Goal: Information Seeking & Learning: Learn about a topic

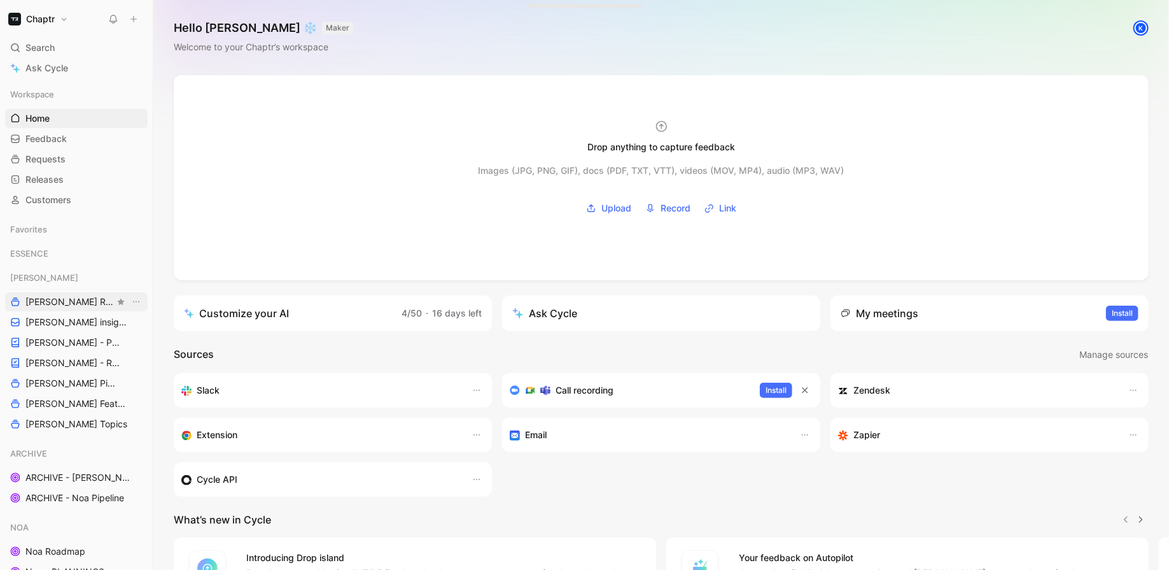
click at [58, 303] on span "[PERSON_NAME] Roadmap - open items" at bounding box center [69, 301] width 89 height 13
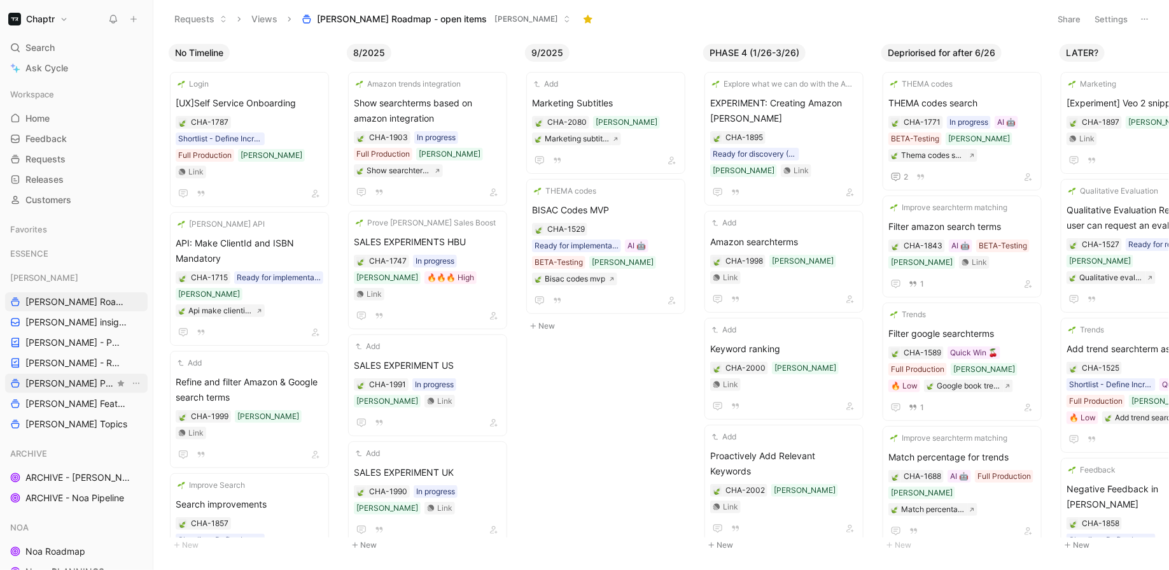
click at [38, 377] on span "[PERSON_NAME] Pipeline" at bounding box center [69, 383] width 89 height 13
click at [1112, 20] on button "Settings" at bounding box center [1111, 19] width 45 height 18
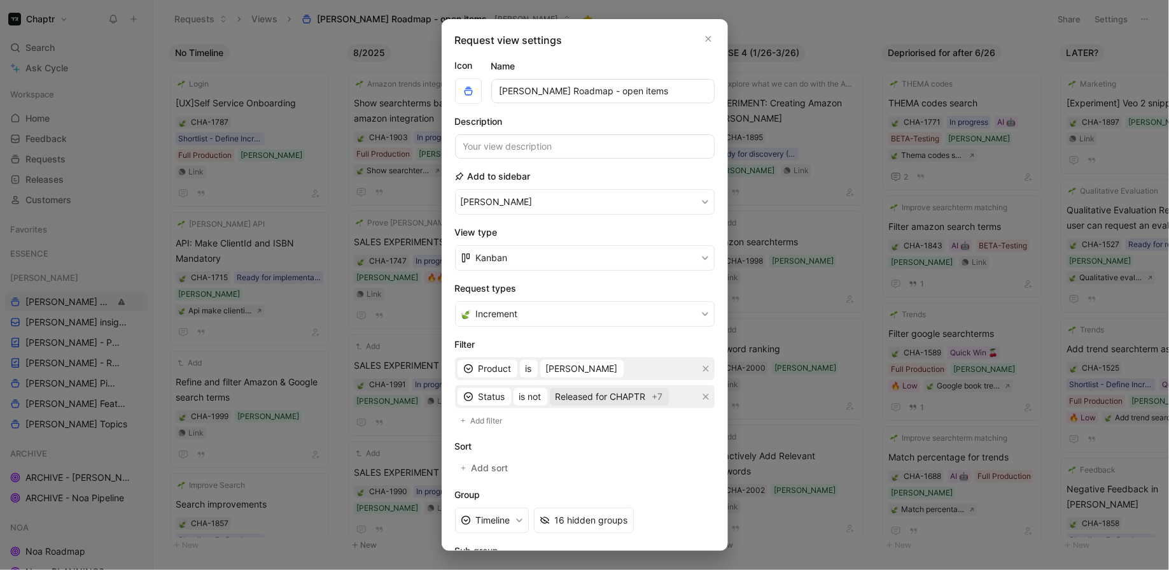
click at [594, 393] on span "Released for CHAPTR" at bounding box center [601, 396] width 90 height 15
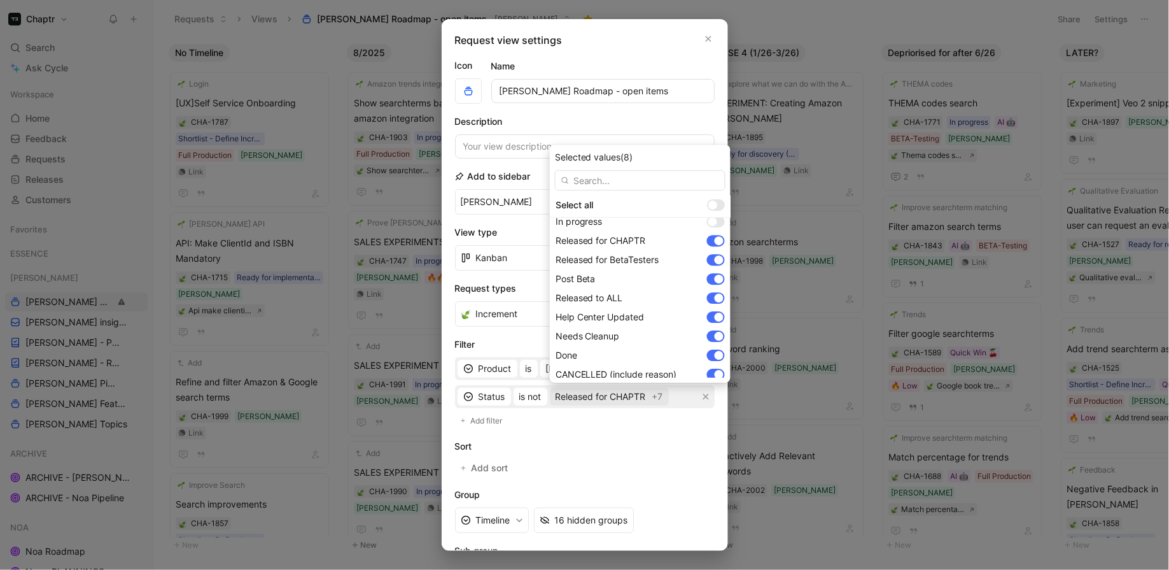
scroll to position [129, 0]
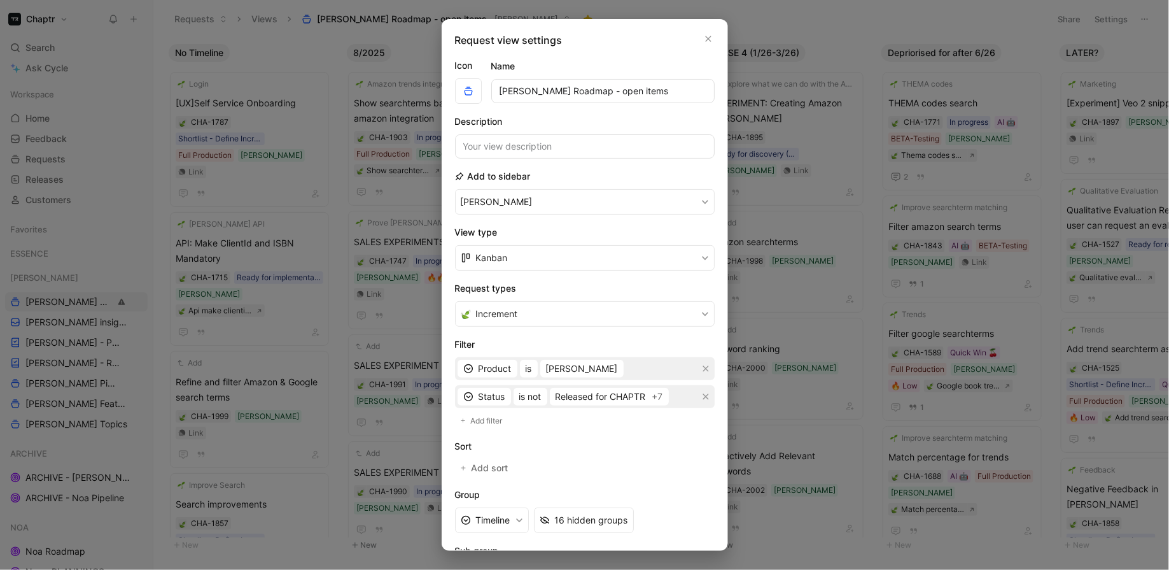
click at [710, 37] on icon "button" at bounding box center [708, 39] width 6 height 6
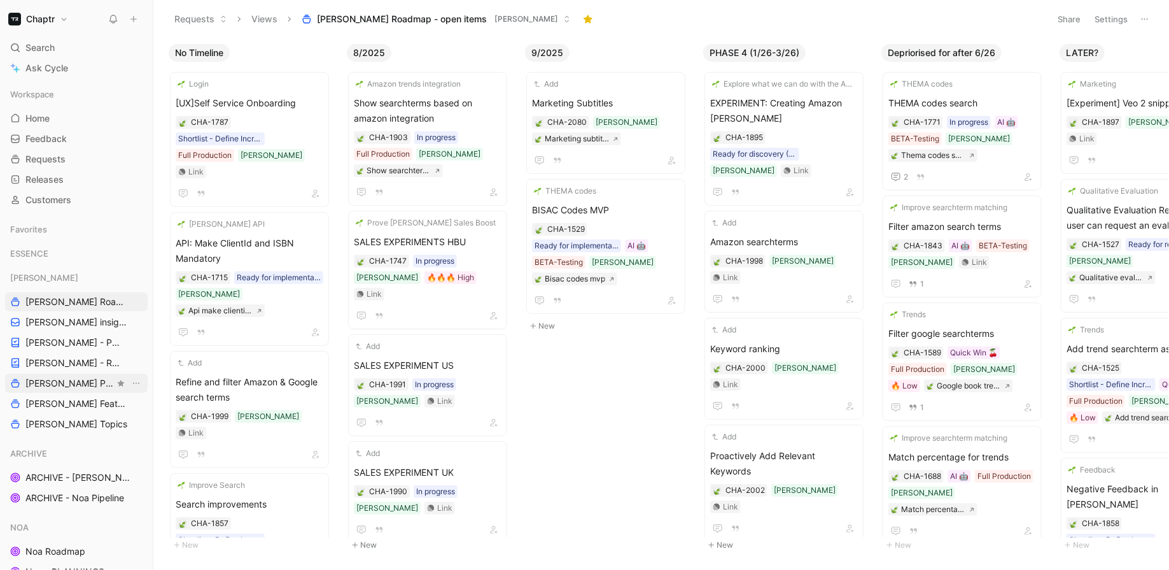
click at [36, 387] on span "[PERSON_NAME] Pipeline" at bounding box center [69, 383] width 89 height 13
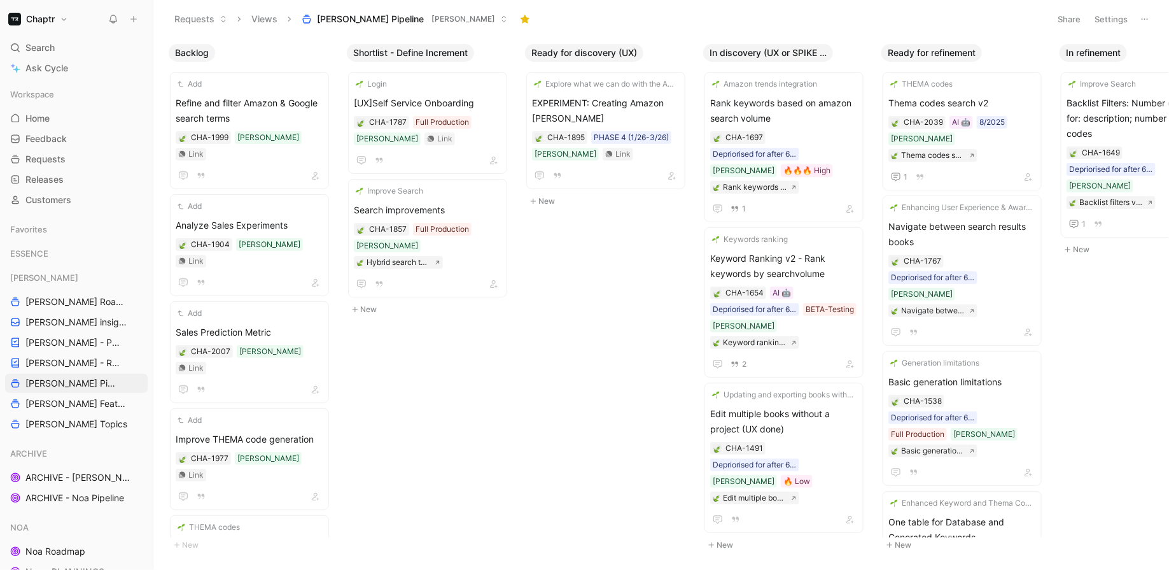
click at [1106, 22] on button "Settings" at bounding box center [1111, 19] width 45 height 18
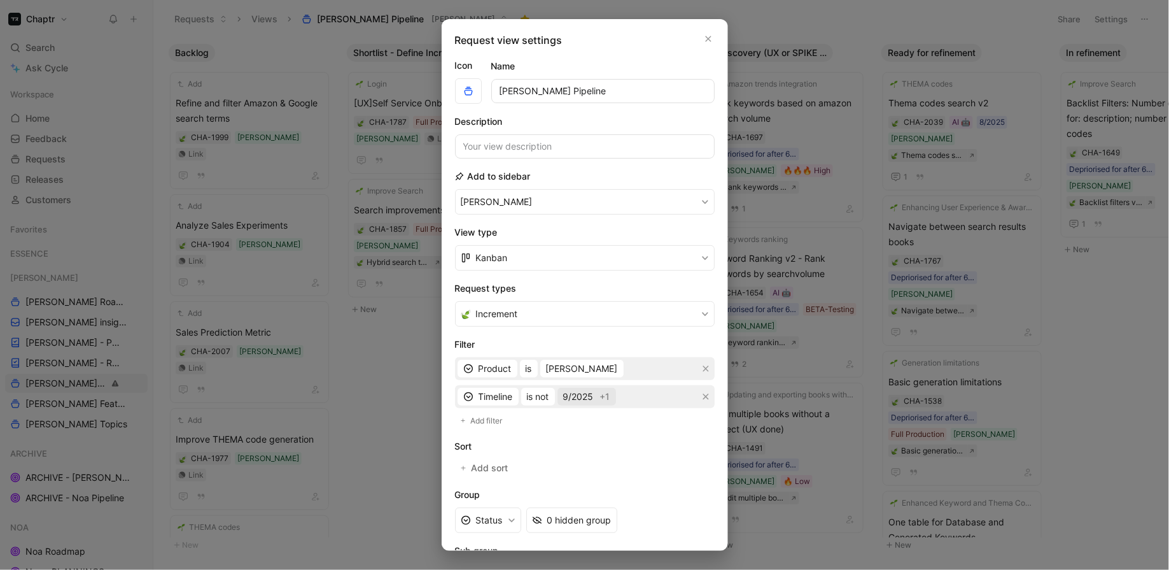
click at [580, 393] on span "9/2025" at bounding box center [578, 396] width 31 height 15
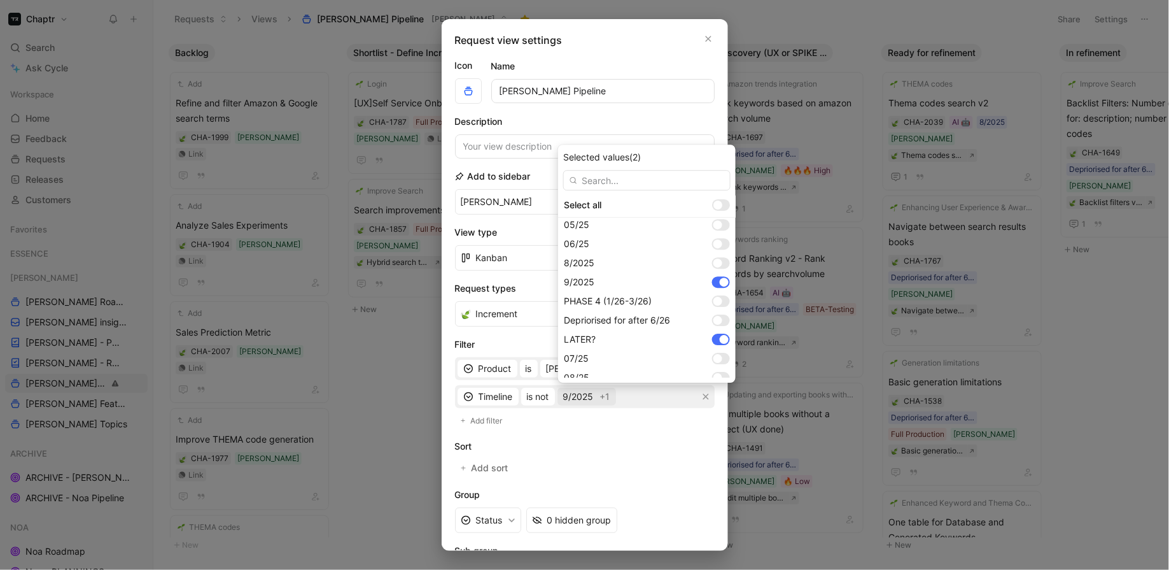
scroll to position [160, 0]
click at [712, 278] on div at bounding box center [721, 279] width 18 height 11
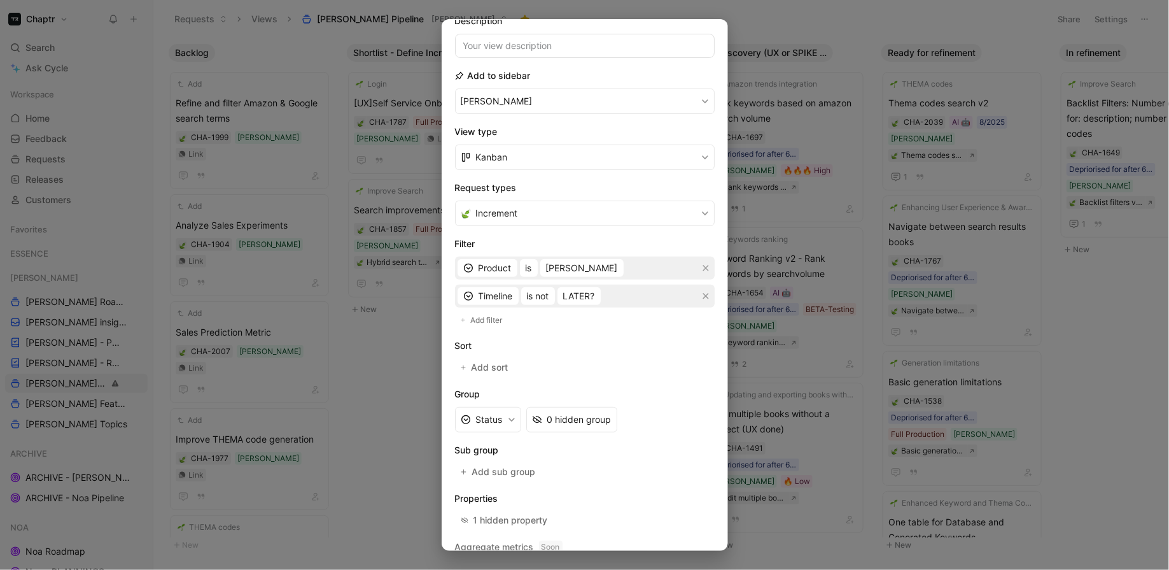
scroll to position [140, 0]
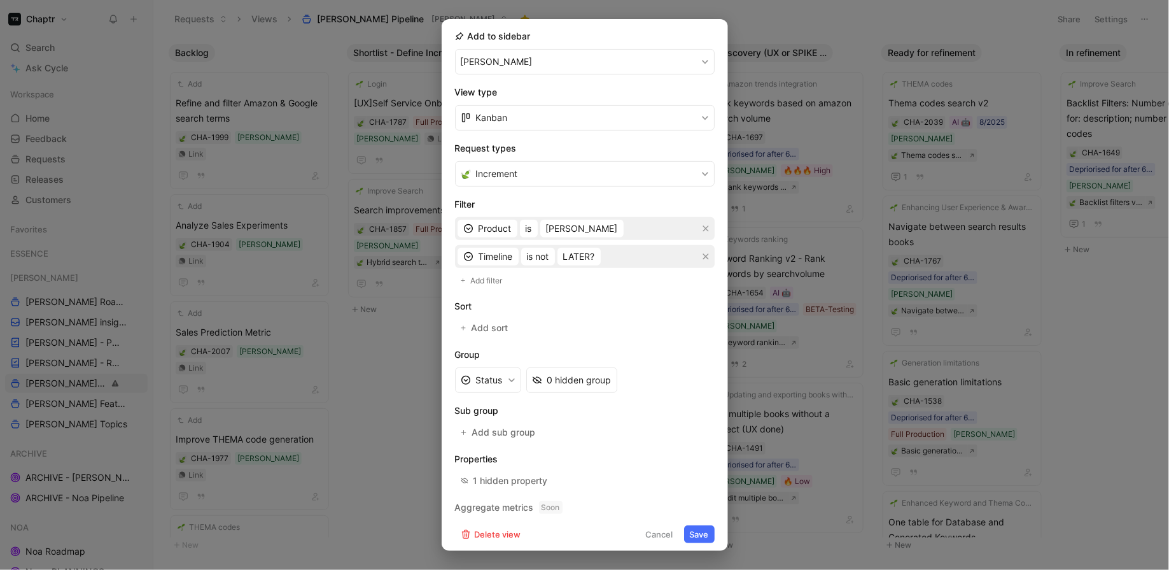
click at [710, 531] on button "Save" at bounding box center [699, 534] width 31 height 18
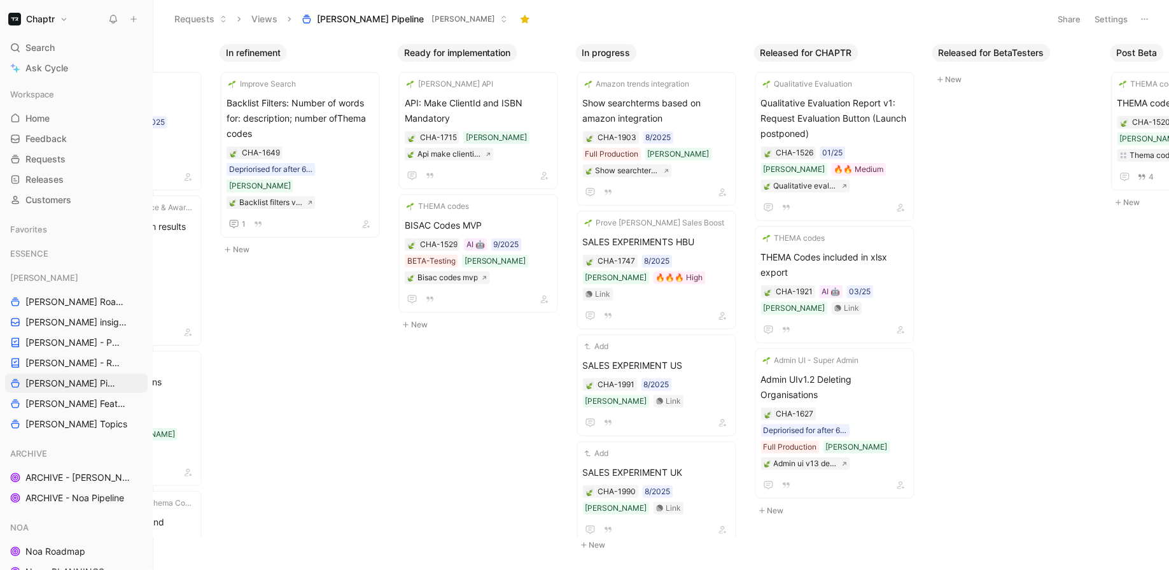
scroll to position [0, 839]
click at [498, 207] on div "THEMA codes" at bounding box center [471, 206] width 131 height 13
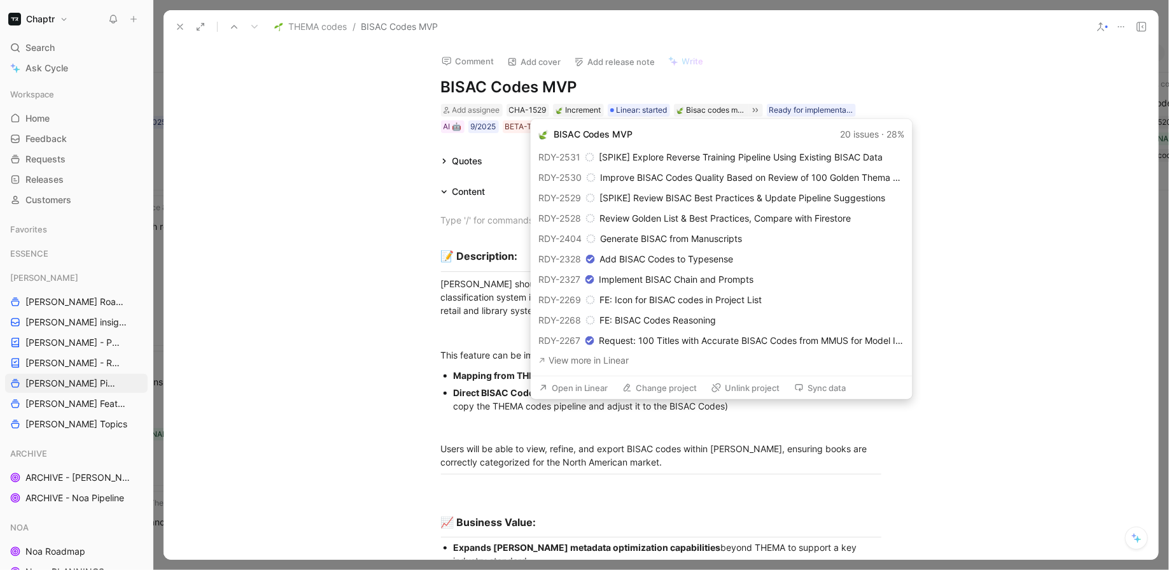
click at [594, 386] on button "Open in Linear" at bounding box center [573, 388] width 81 height 18
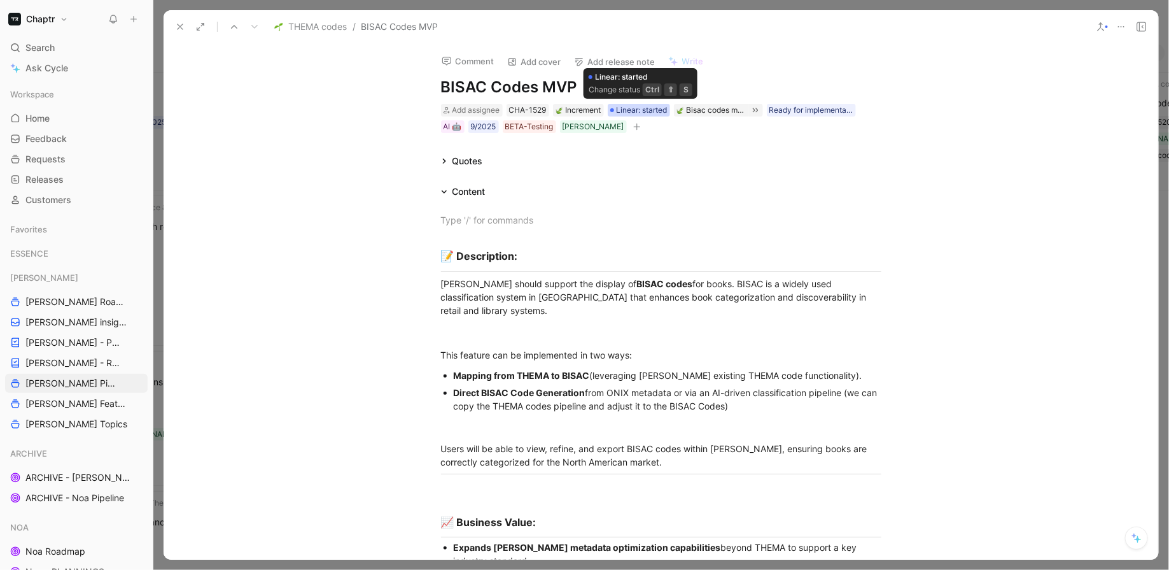
click at [668, 113] on span "Linear: started" at bounding box center [642, 110] width 51 height 13
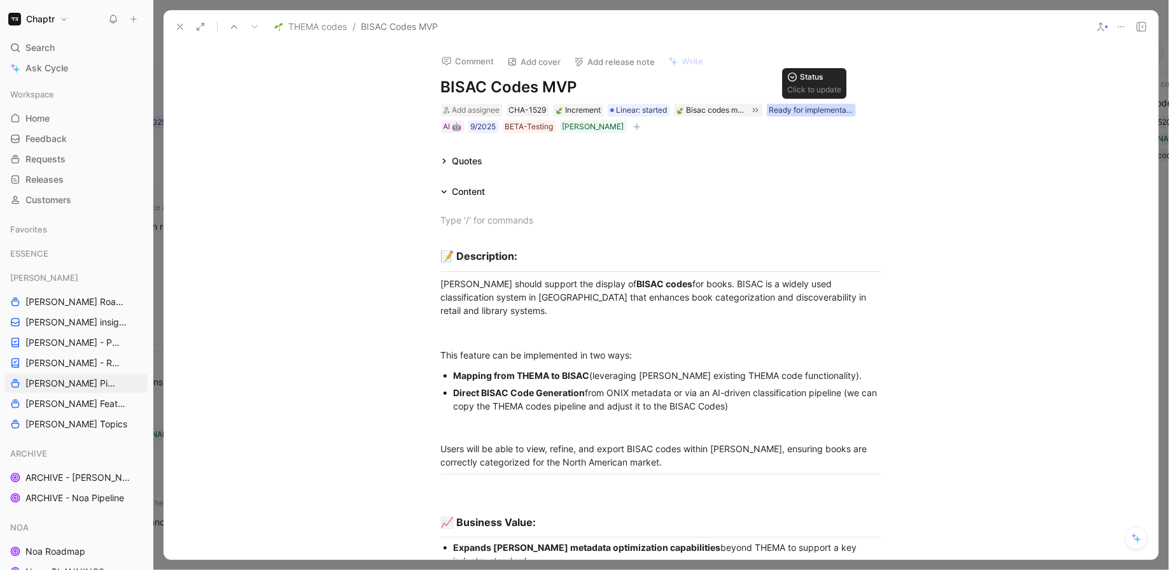
click at [799, 104] on div "Ready for implementation" at bounding box center [812, 110] width 84 height 13
click at [174, 27] on button at bounding box center [180, 27] width 18 height 18
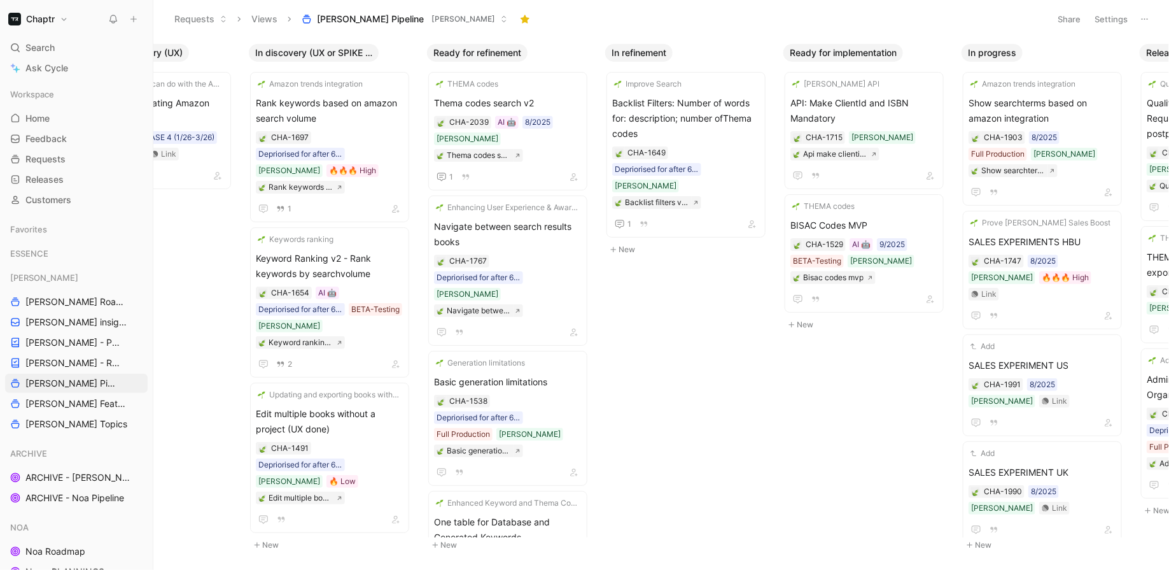
scroll to position [0, 454]
click at [500, 97] on span "Thema codes search v2" at bounding box center [509, 102] width 148 height 15
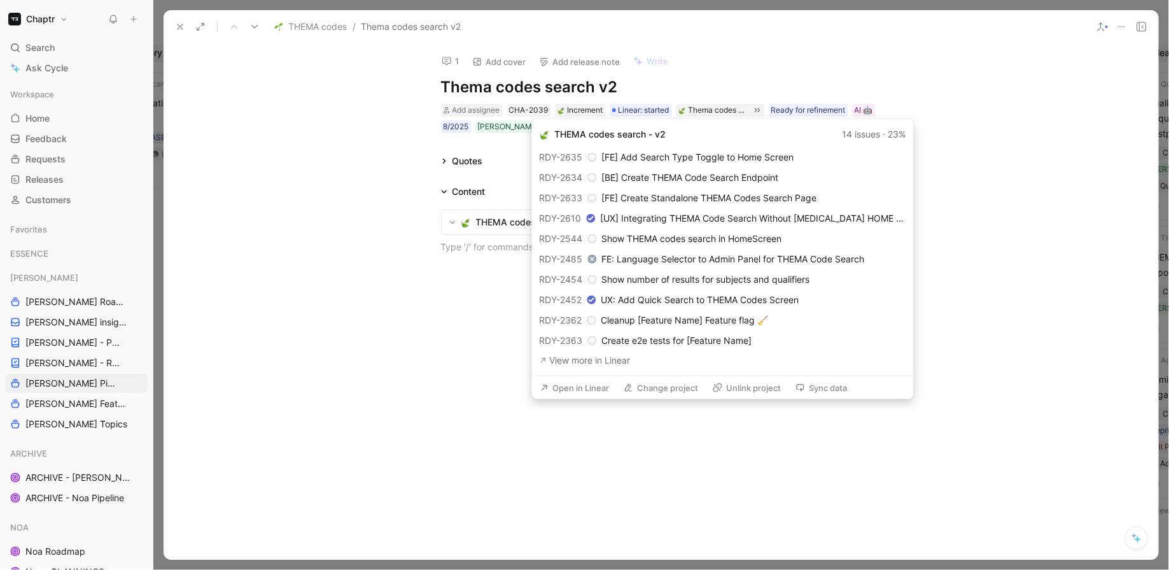
click at [597, 386] on button "Open in Linear" at bounding box center [575, 388] width 81 height 18
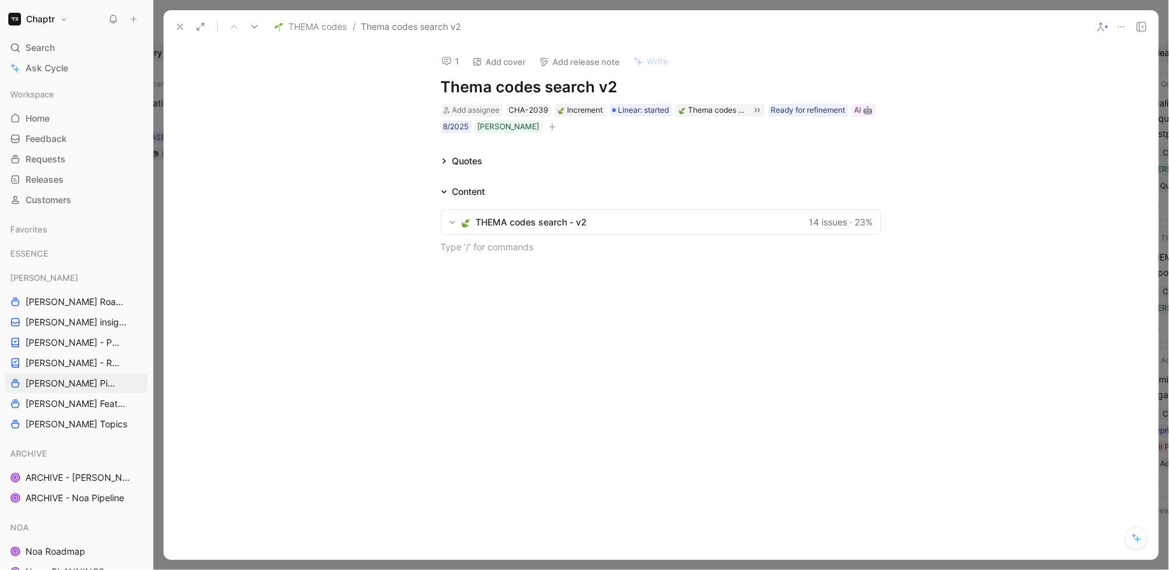
click at [174, 29] on button at bounding box center [180, 27] width 18 height 18
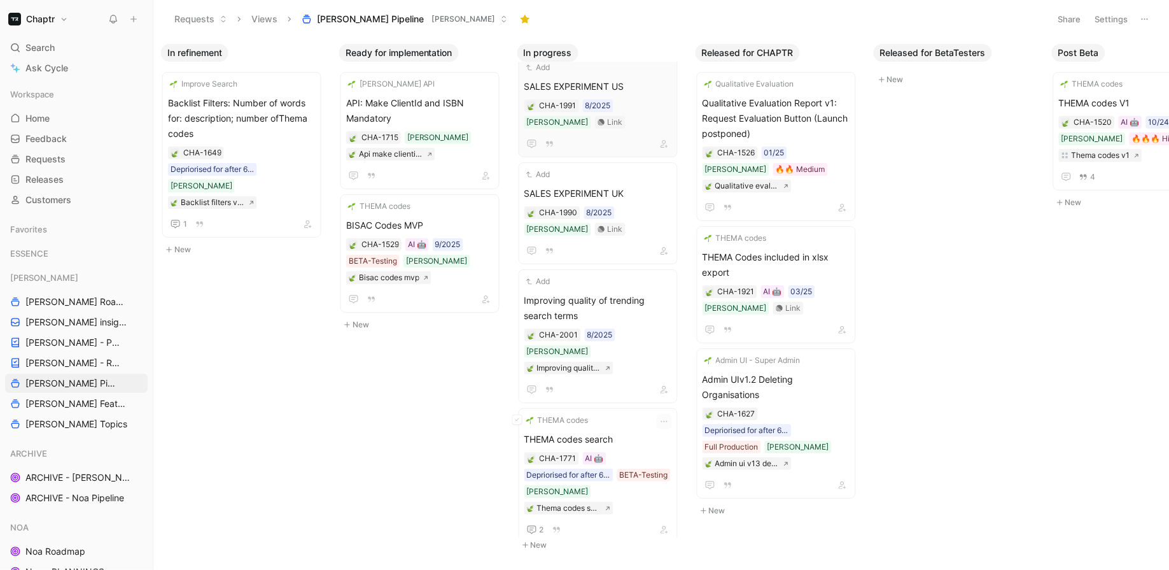
scroll to position [291, 0]
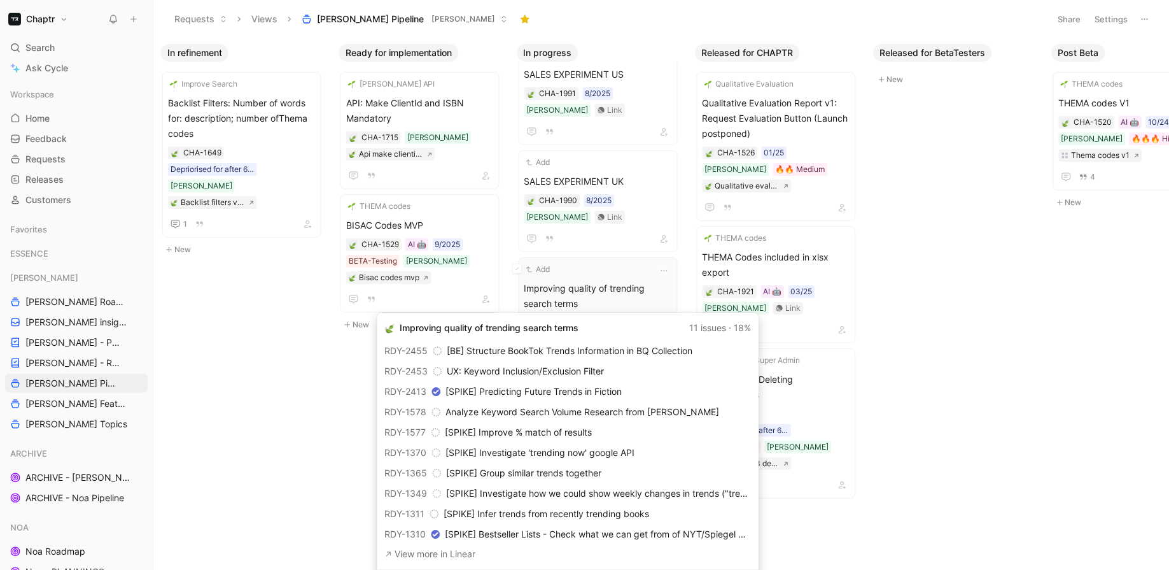
click at [584, 349] on div "Improving quality of trending search terms" at bounding box center [569, 355] width 64 height 13
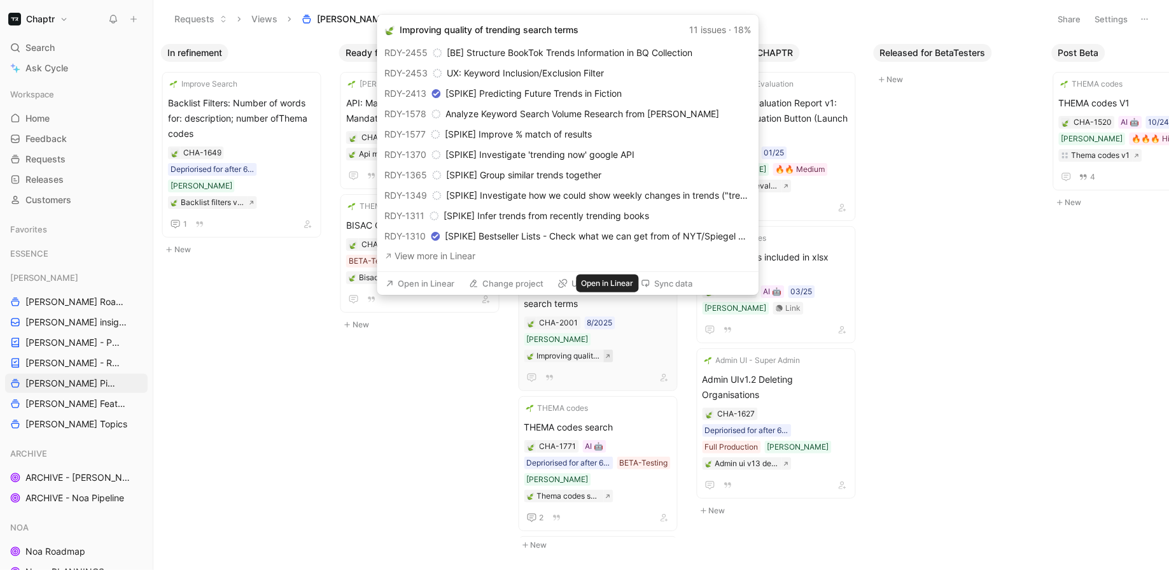
click at [607, 353] on icon at bounding box center [608, 356] width 6 height 6
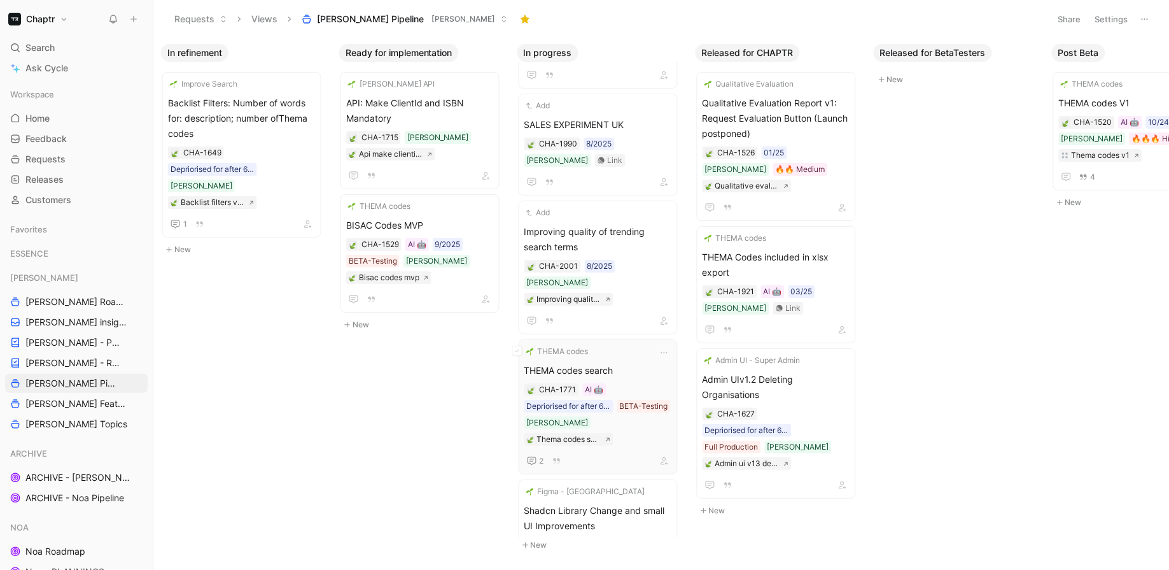
scroll to position [384, 0]
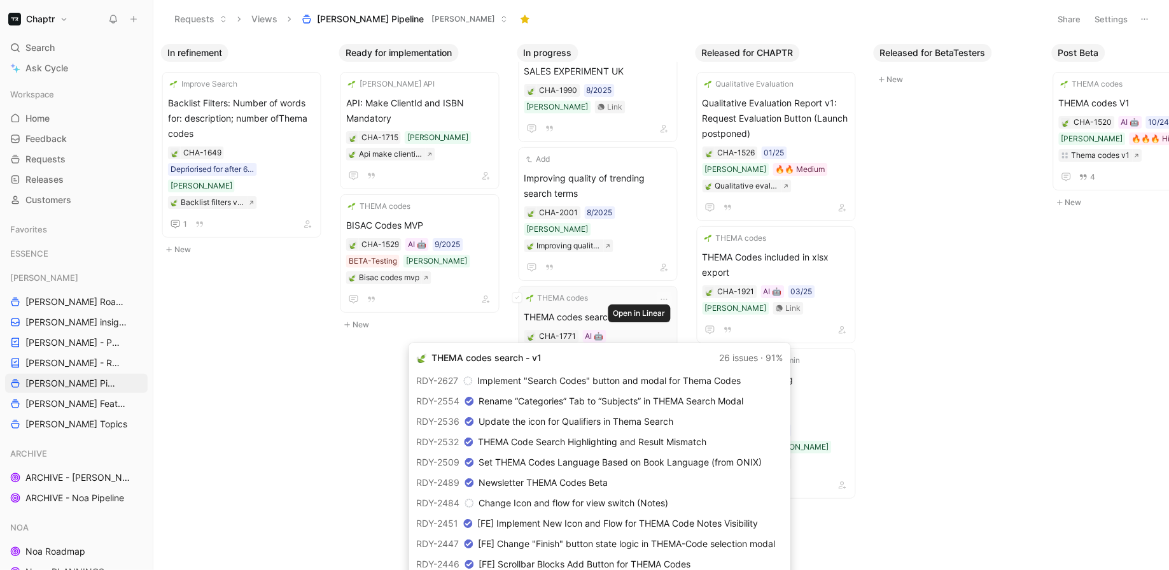
click at [614, 379] on button at bounding box center [609, 385] width 10 height 13
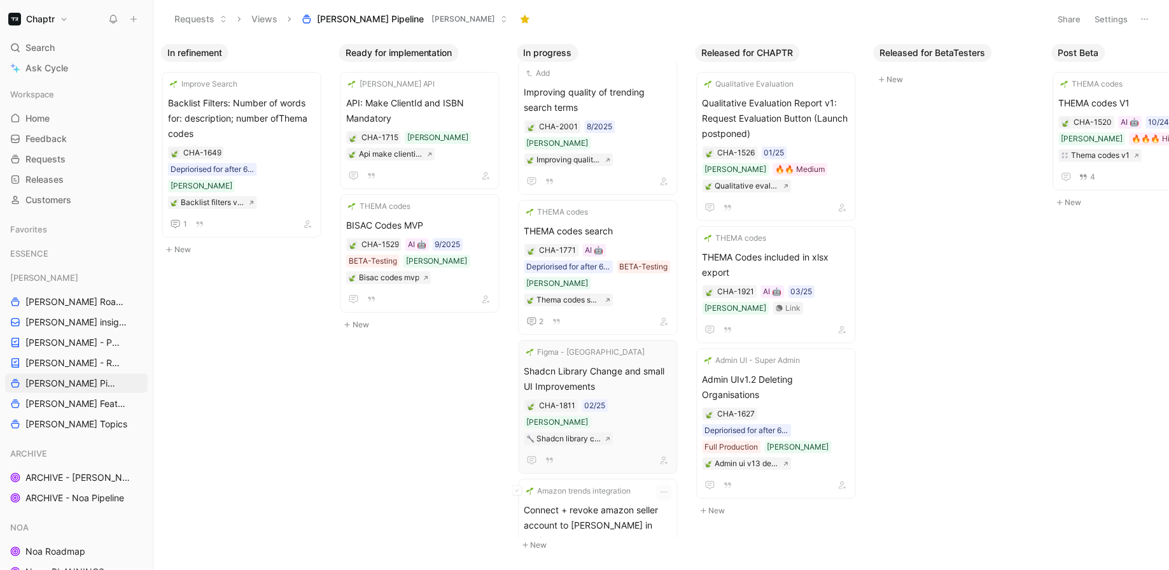
scroll to position [479, 0]
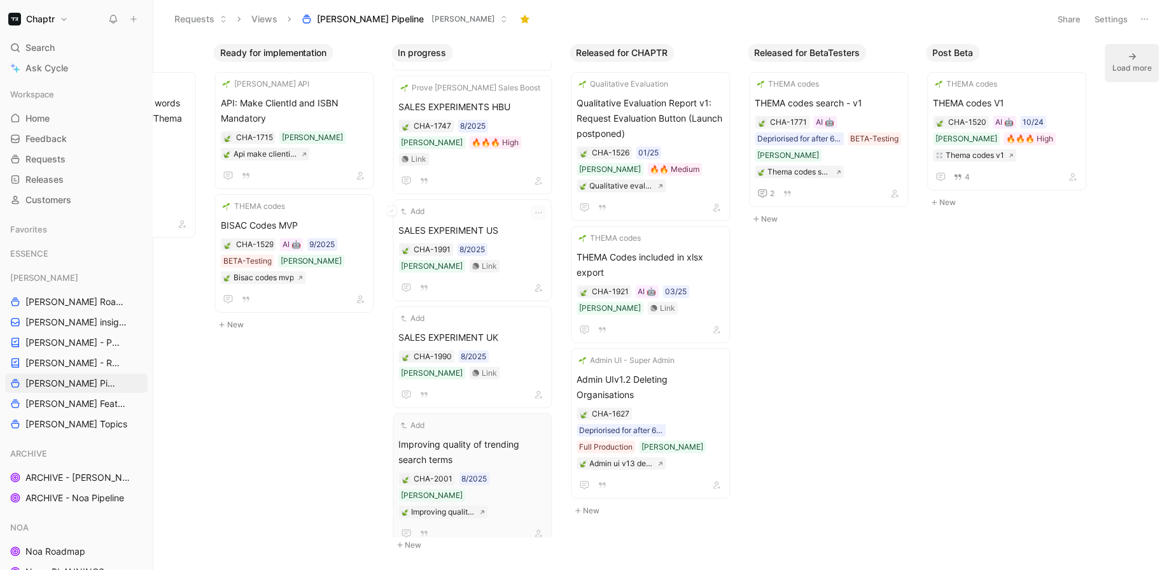
scroll to position [0, 0]
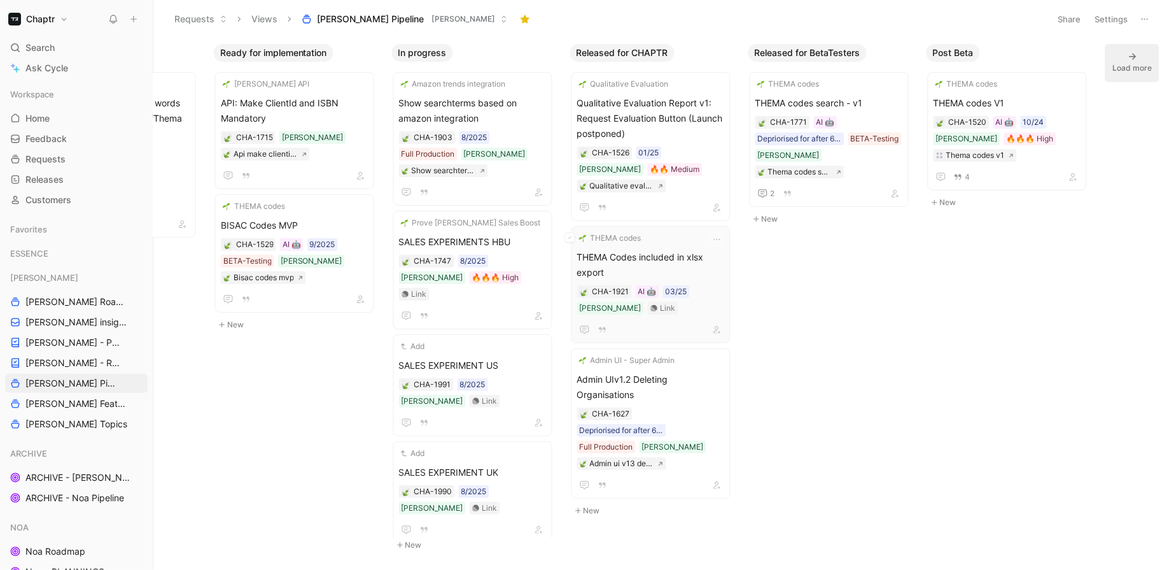
click at [654, 250] on span "THEMA Codes included in xlsx export" at bounding box center [651, 265] width 148 height 31
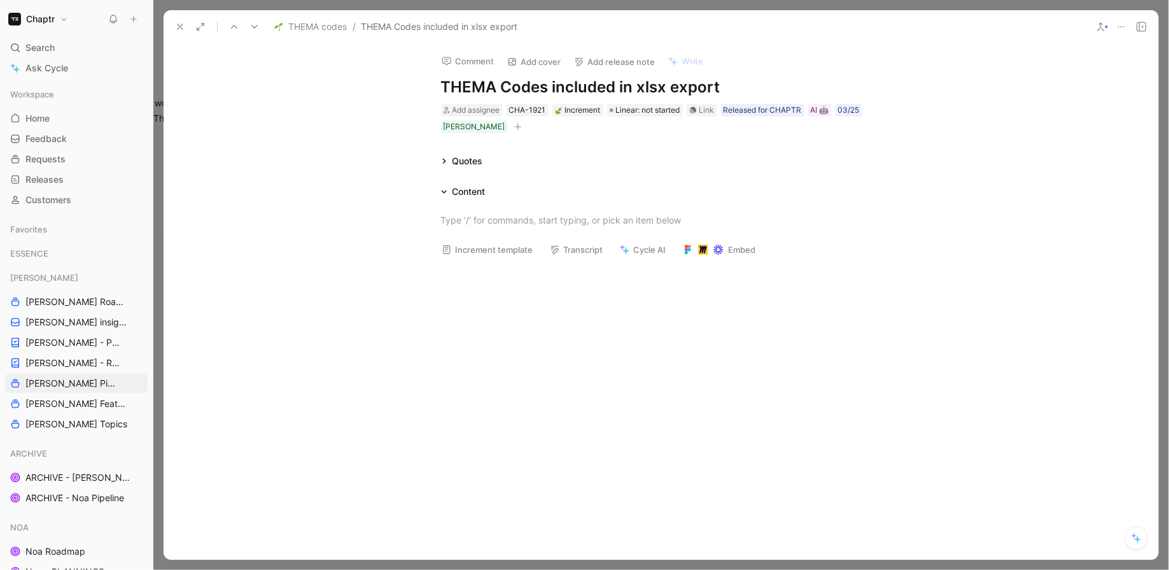
click at [179, 23] on icon at bounding box center [180, 27] width 10 height 10
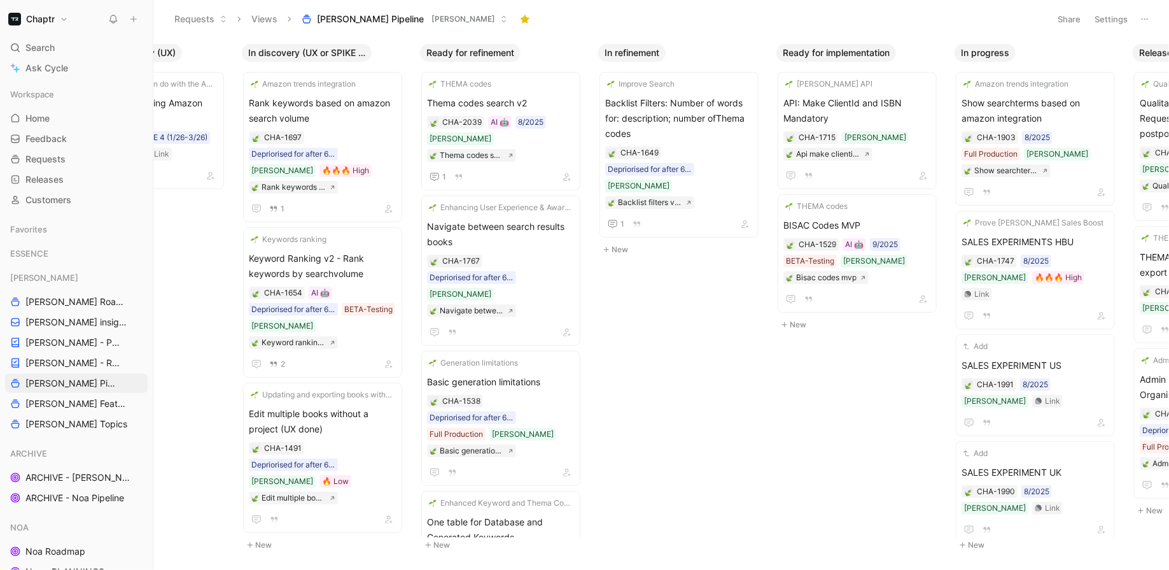
scroll to position [0, 523]
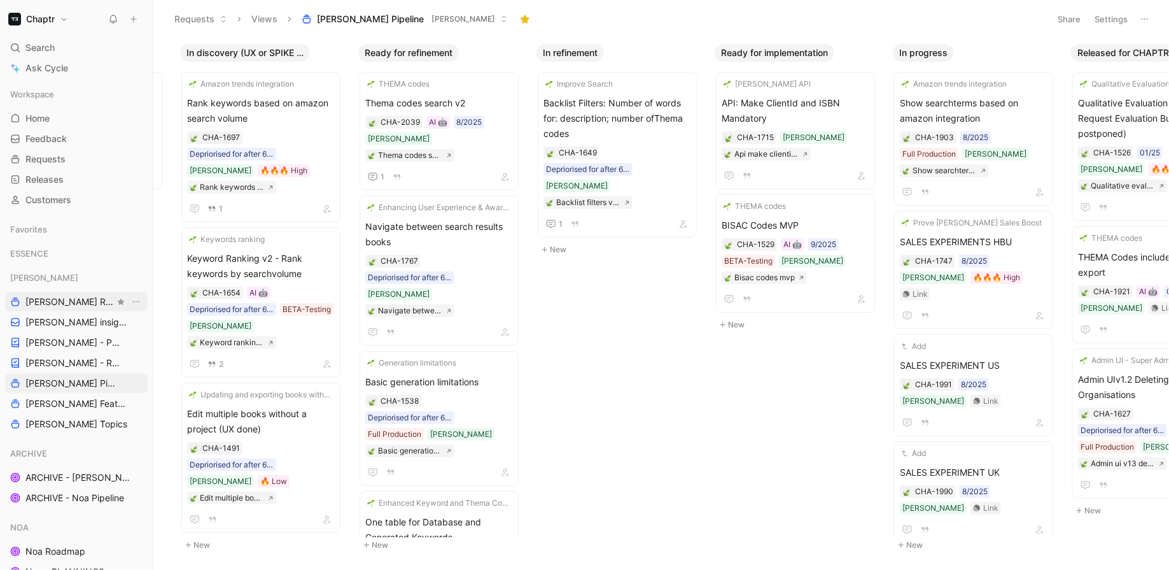
click at [69, 301] on span "[PERSON_NAME] Roadmap - open items" at bounding box center [69, 301] width 89 height 13
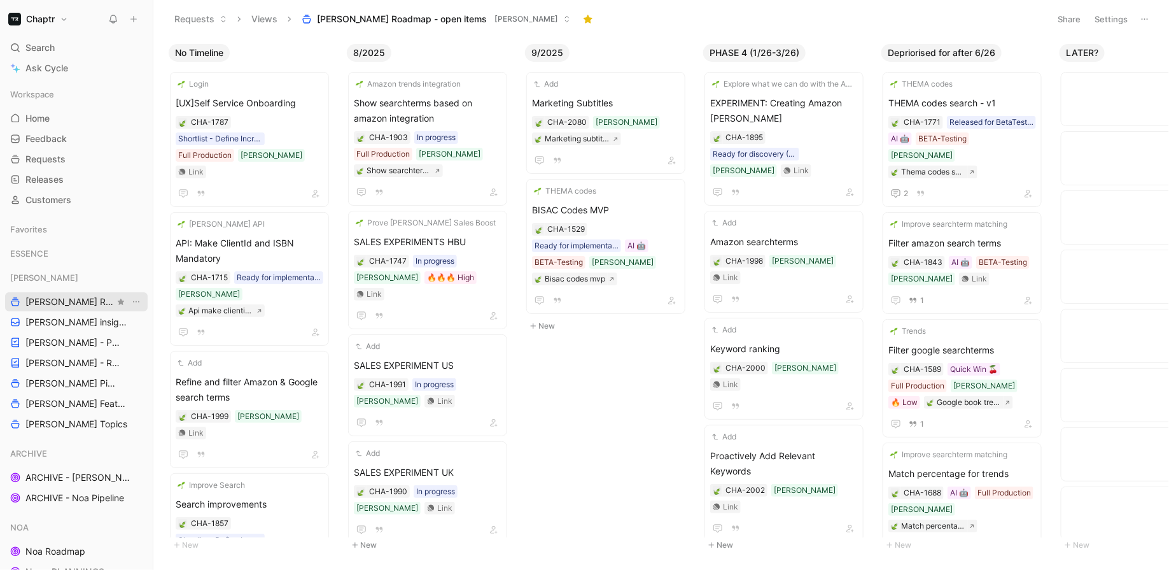
click at [69, 301] on span "[PERSON_NAME] Roadmap - open items" at bounding box center [69, 301] width 89 height 13
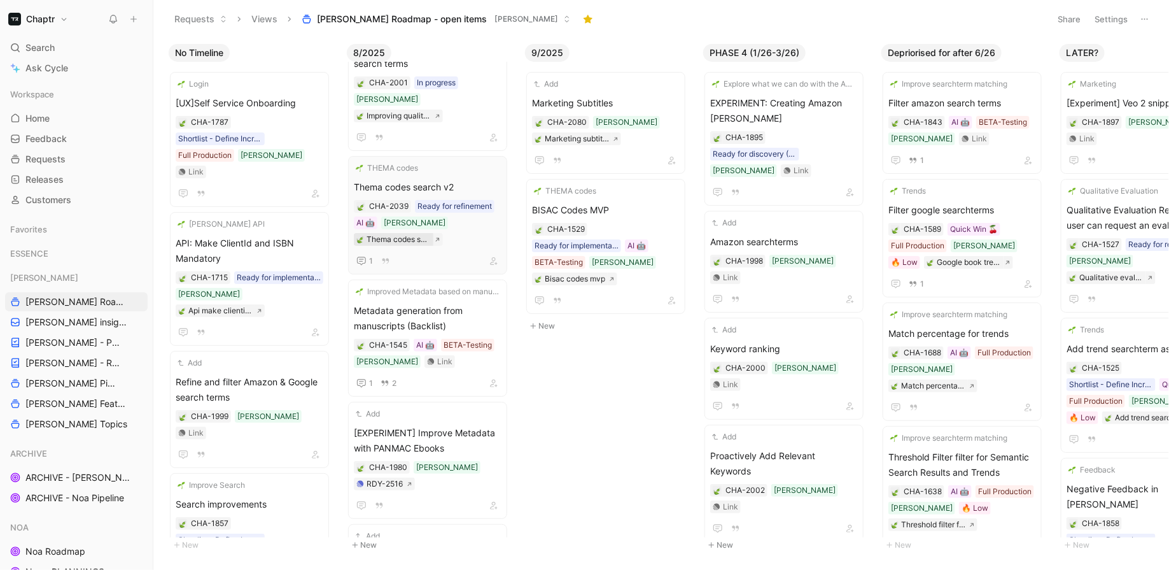
scroll to position [516, 0]
click at [420, 300] on span "Metadata generation from manuscripts (Backlist)" at bounding box center [428, 315] width 148 height 31
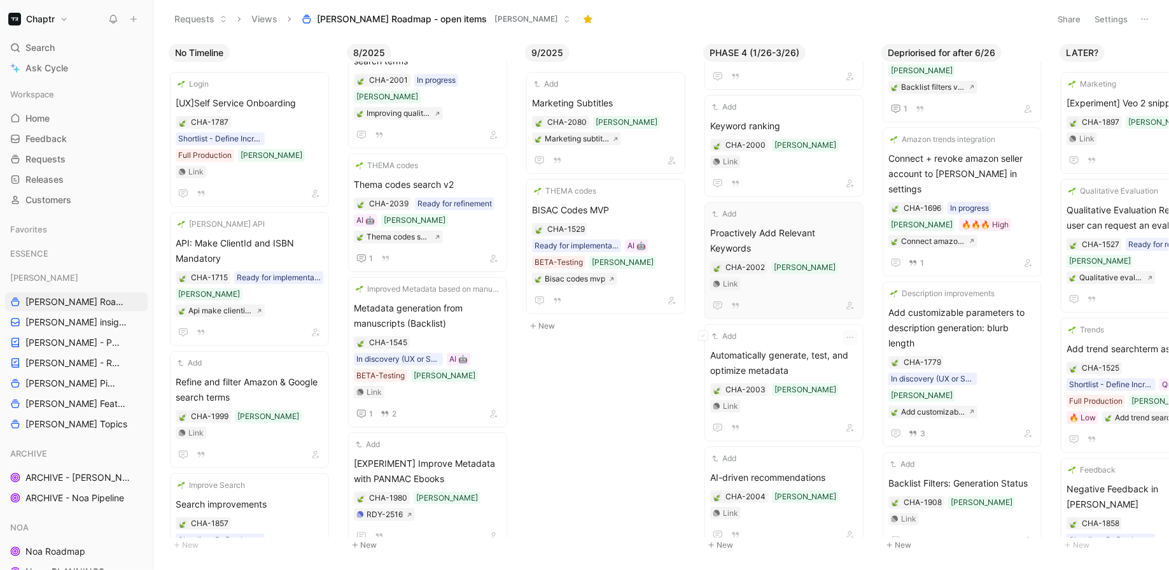
scroll to position [225, 0]
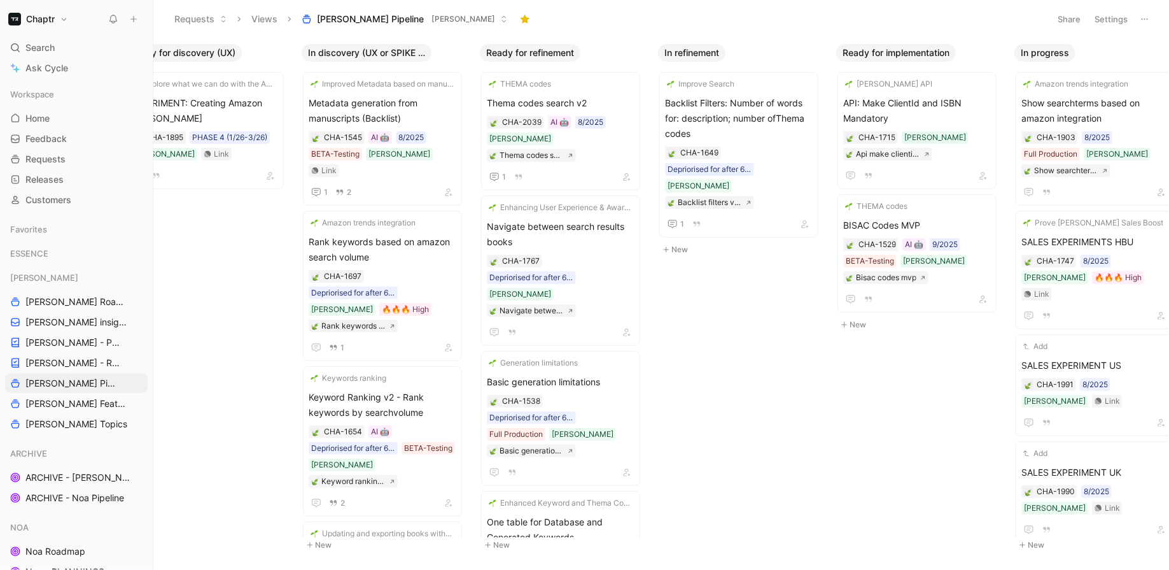
scroll to position [0, 404]
click at [1108, 12] on button "Settings" at bounding box center [1111, 19] width 45 height 18
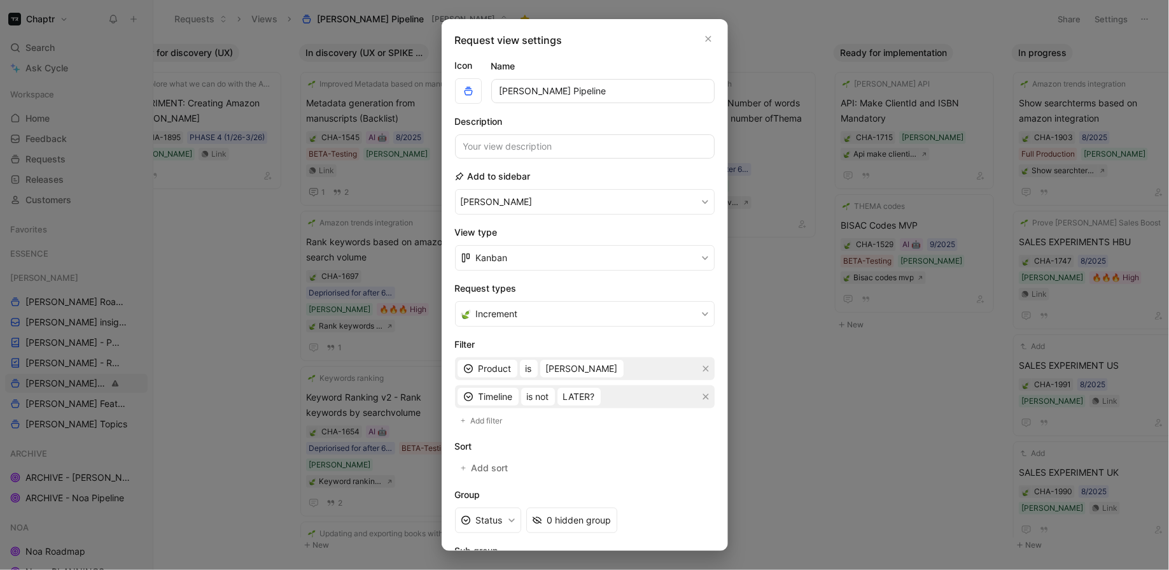
click at [628, 392] on div "Timeline is not LATER?" at bounding box center [585, 396] width 260 height 23
click at [610, 397] on div "Timeline is not LATER?" at bounding box center [585, 396] width 260 height 23
click at [638, 395] on div "Timeline is not LATER?" at bounding box center [585, 396] width 260 height 23
click at [617, 390] on div "Timeline is not LATER?" at bounding box center [585, 396] width 260 height 23
click at [586, 398] on span "LATER?" at bounding box center [579, 396] width 32 height 15
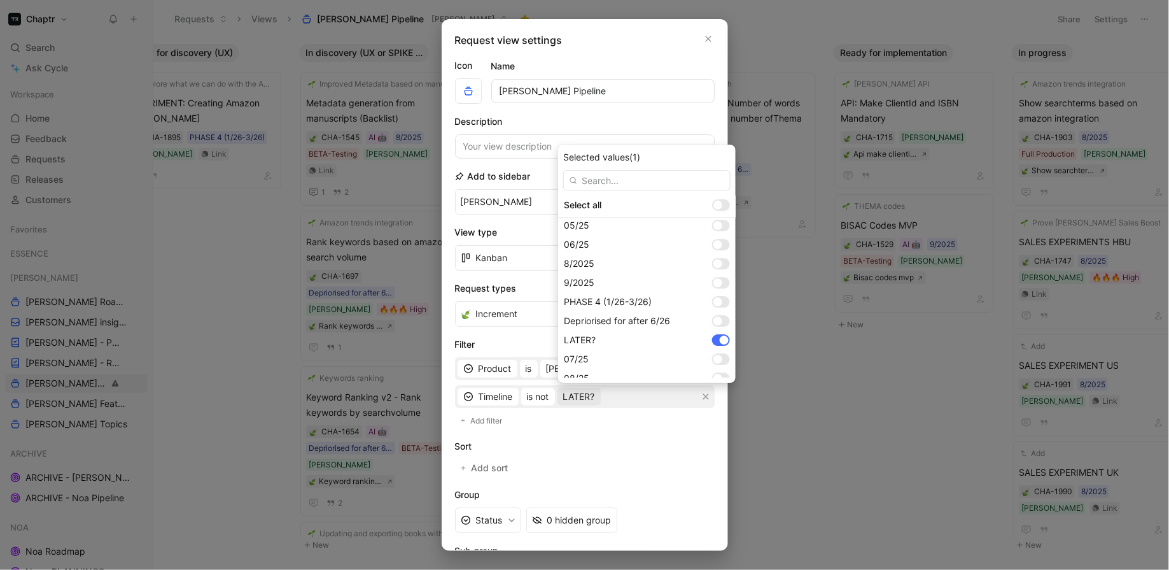
scroll to position [158, 0]
click at [694, 317] on div "Depriorised for after 6/26" at bounding box center [647, 320] width 178 height 19
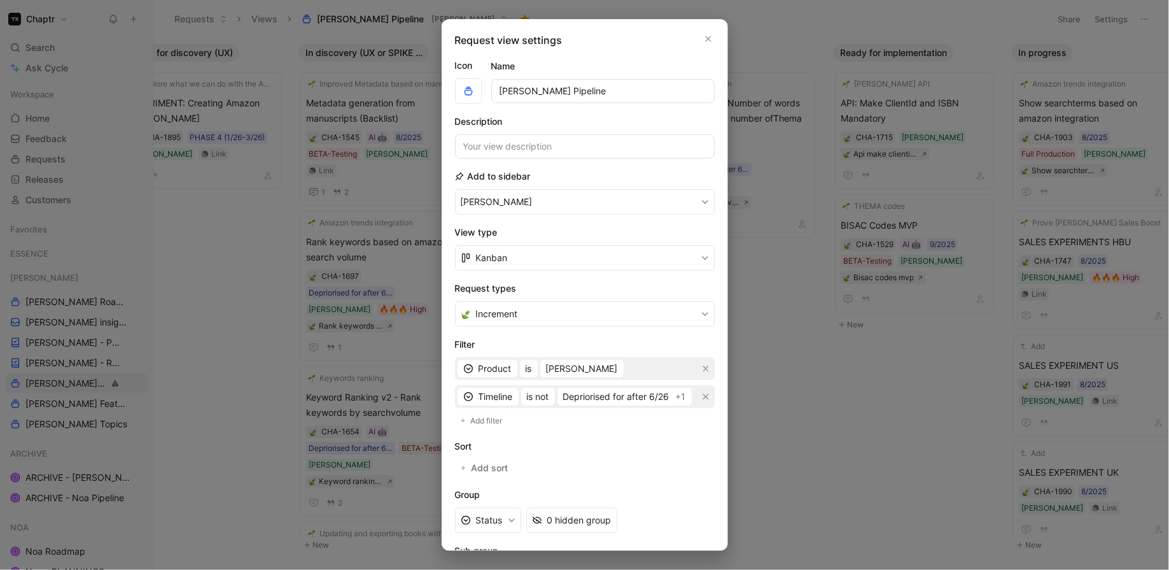
scroll to position [140, 0]
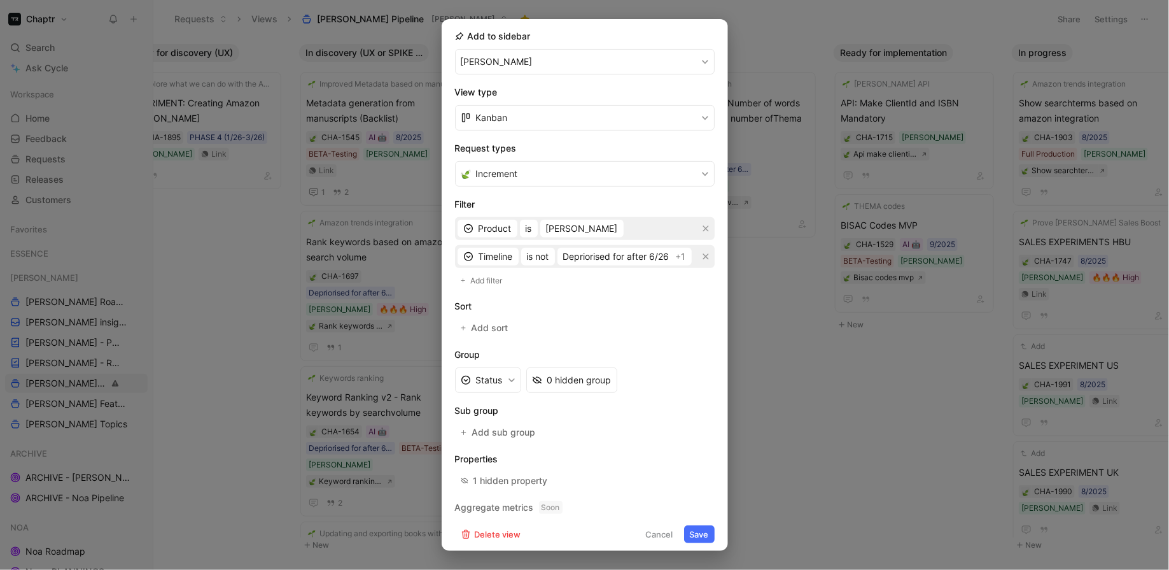
click at [691, 535] on button "Save" at bounding box center [699, 534] width 31 height 18
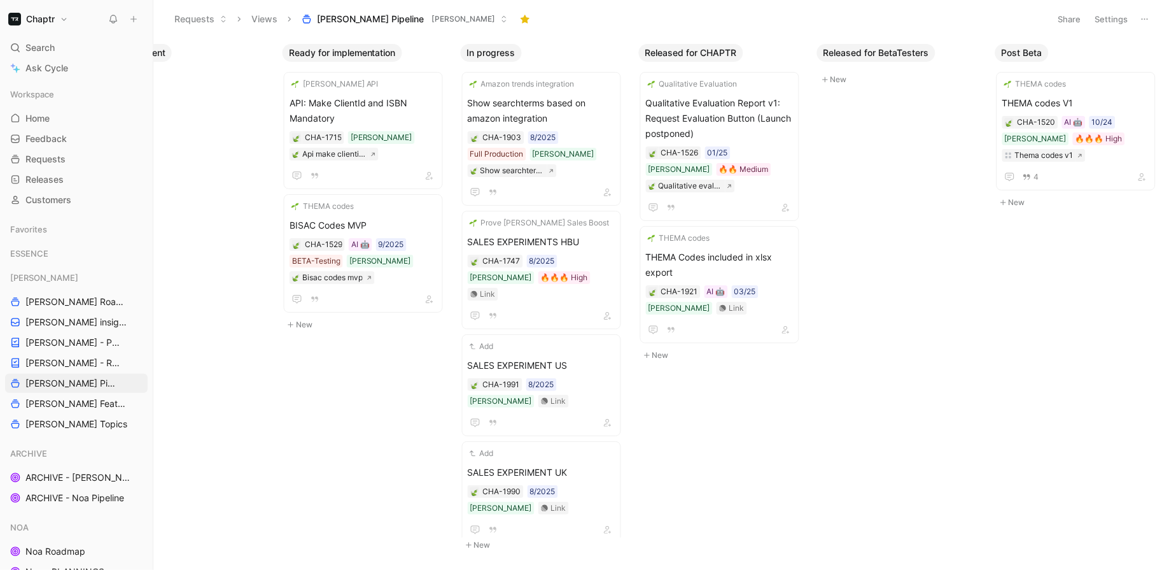
scroll to position [0, 1024]
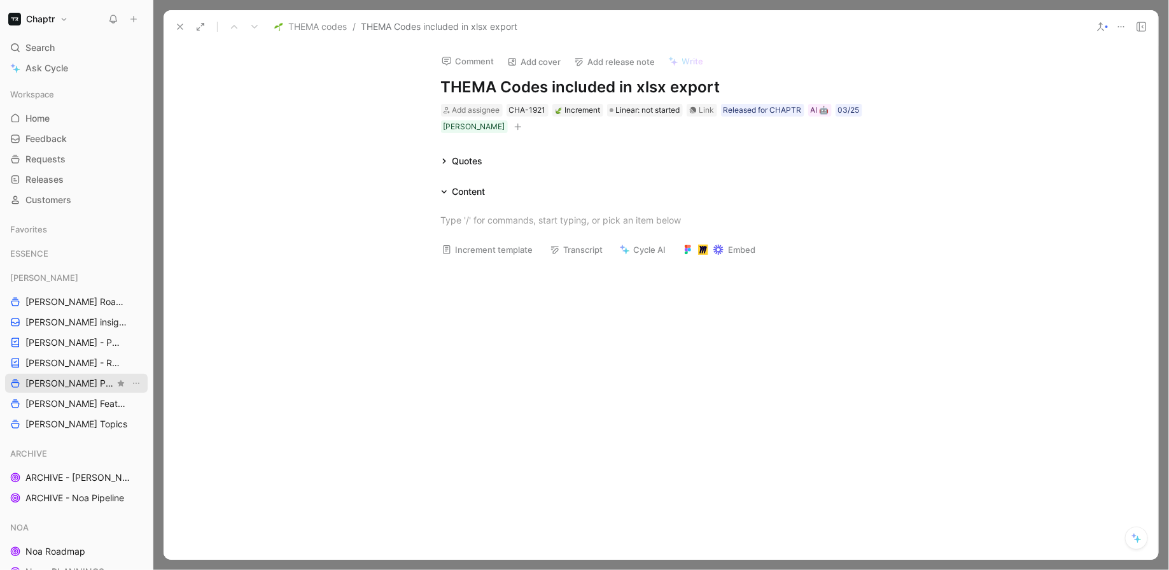
click at [89, 380] on link "[PERSON_NAME] Pipeline" at bounding box center [76, 383] width 143 height 19
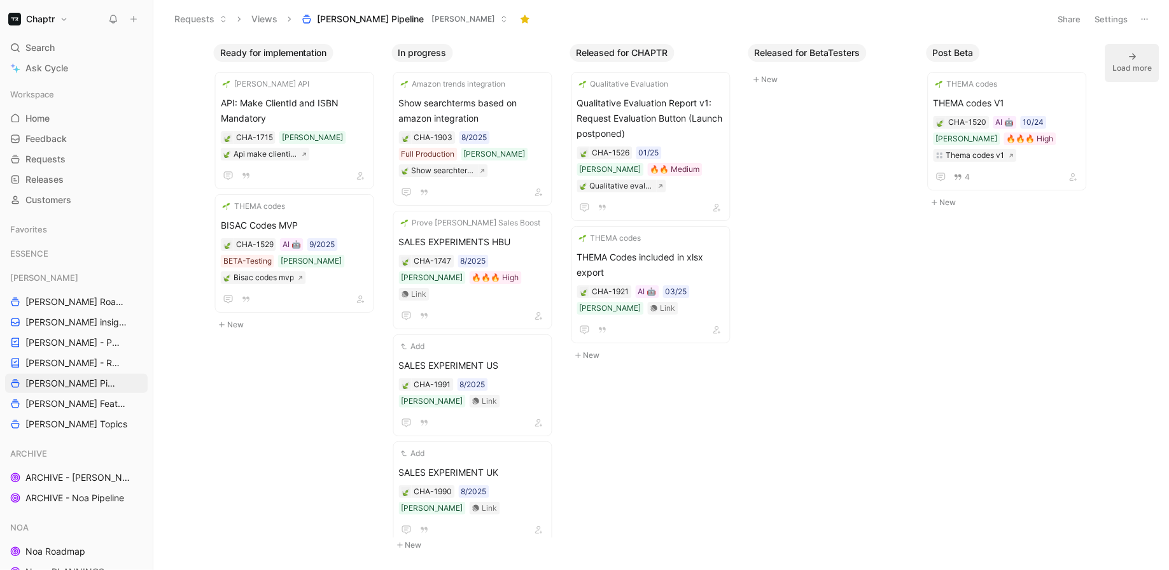
click at [1148, 58] on button "Load more" at bounding box center [1133, 63] width 54 height 38
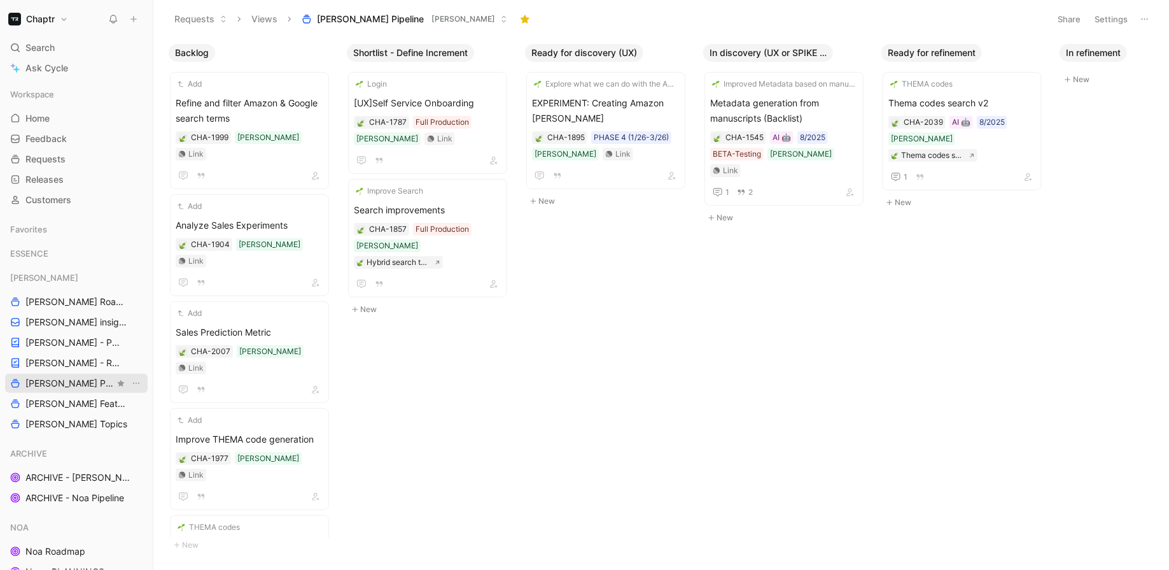
click at [94, 387] on link "[PERSON_NAME] Pipeline" at bounding box center [76, 383] width 143 height 19
click at [51, 383] on span "[PERSON_NAME] Pipeline" at bounding box center [69, 383] width 89 height 13
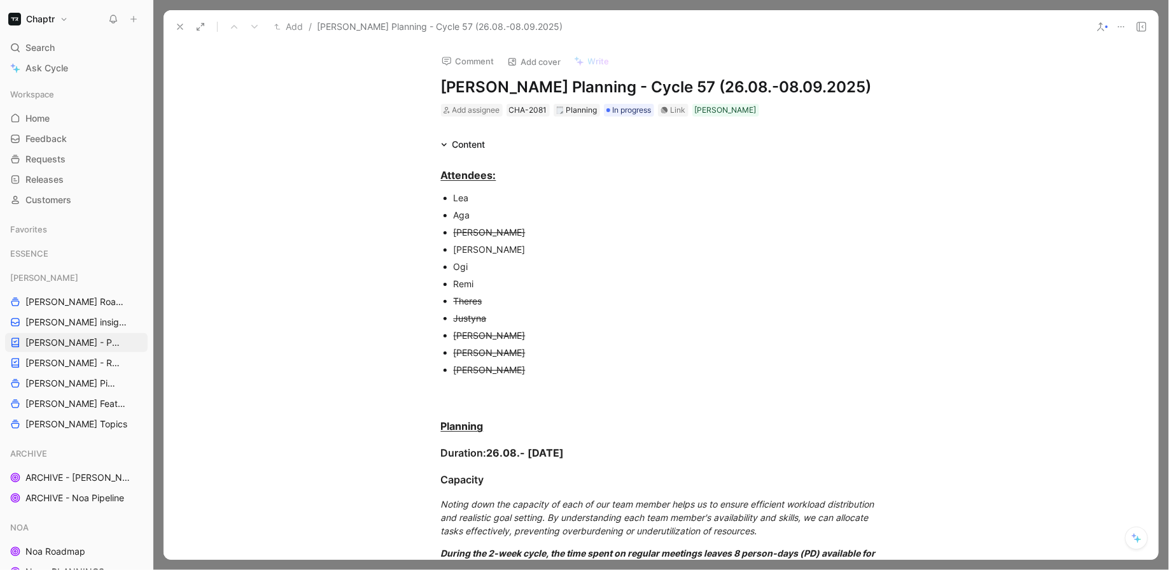
scroll to position [1020, 0]
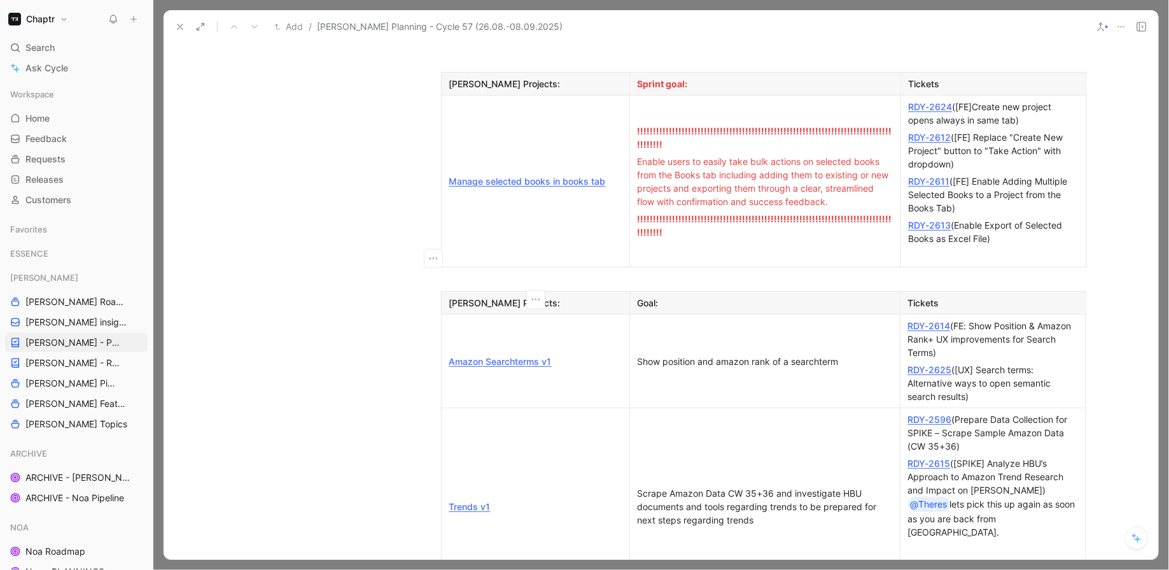
click at [177, 25] on icon at bounding box center [180, 27] width 10 height 10
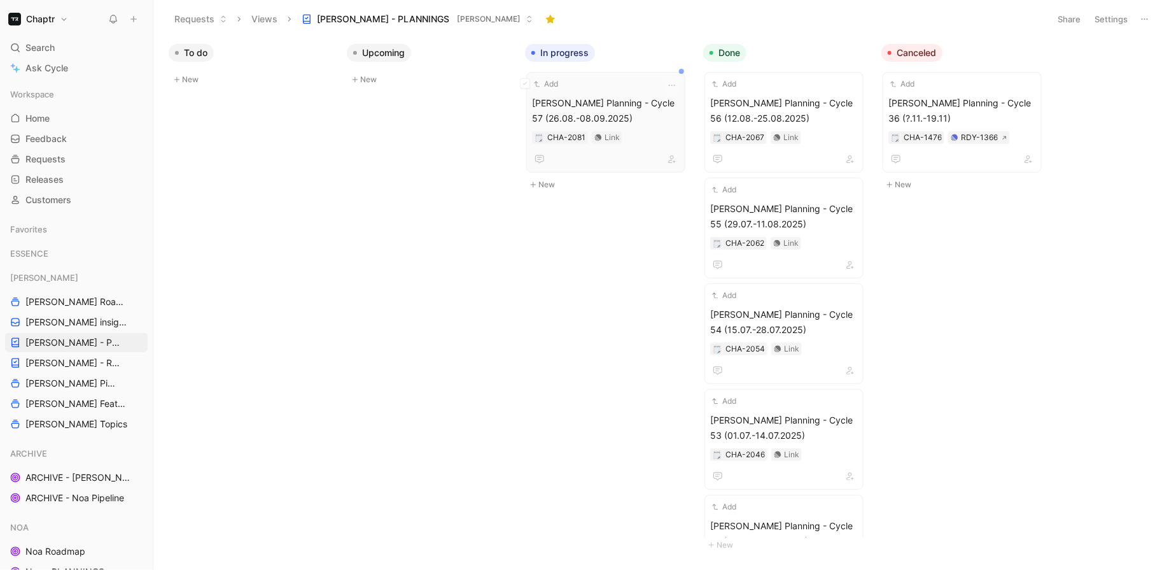
click at [582, 97] on span "Reedy Planning - Cycle 57 (26.08.-08.09.2025)" at bounding box center [606, 110] width 148 height 31
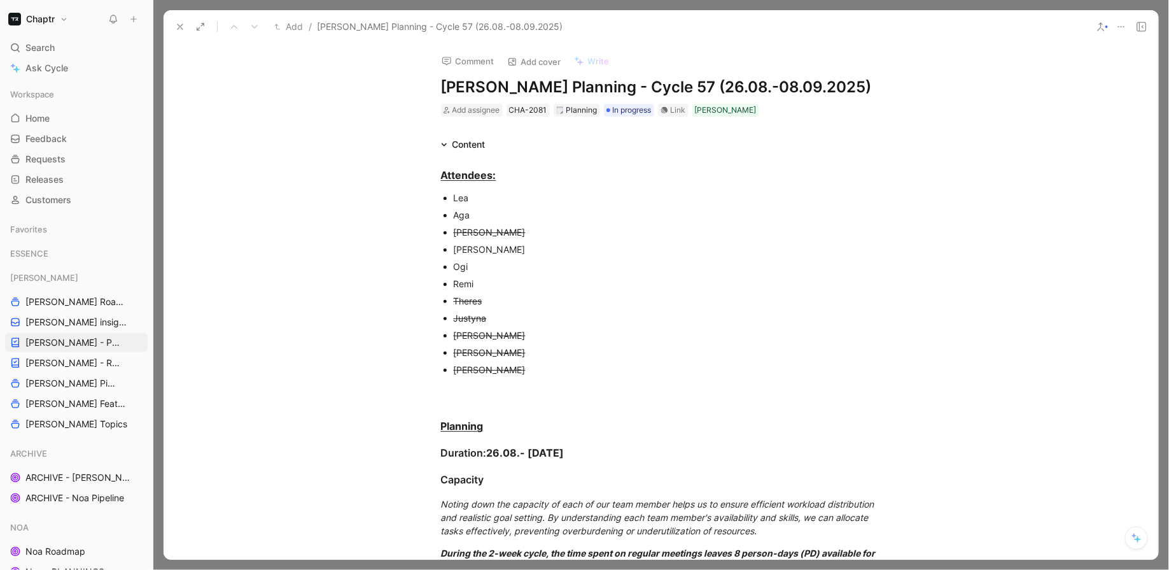
click at [179, 28] on use at bounding box center [180, 26] width 5 height 5
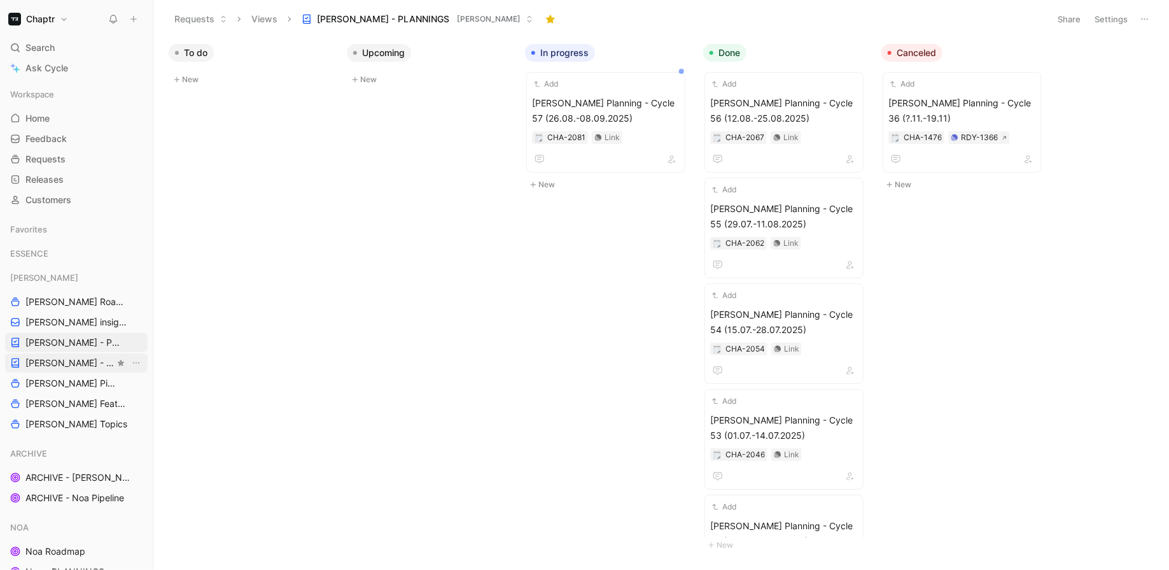
click at [38, 356] on span "[PERSON_NAME] - REFINEMENTS" at bounding box center [69, 362] width 89 height 13
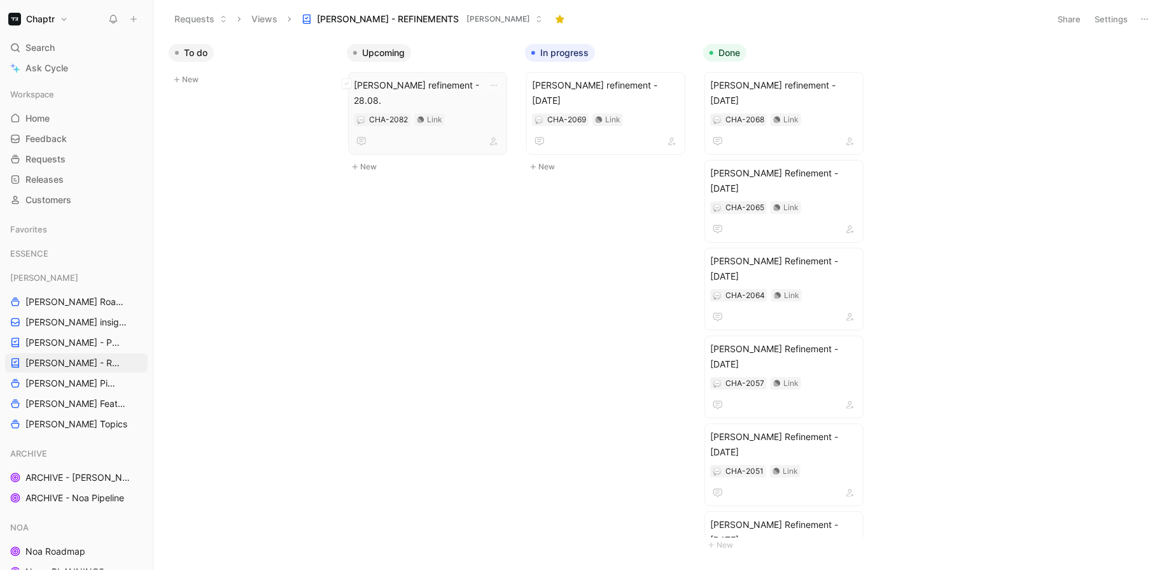
click at [460, 87] on span "Reedy refinement - 28.08." at bounding box center [428, 93] width 148 height 31
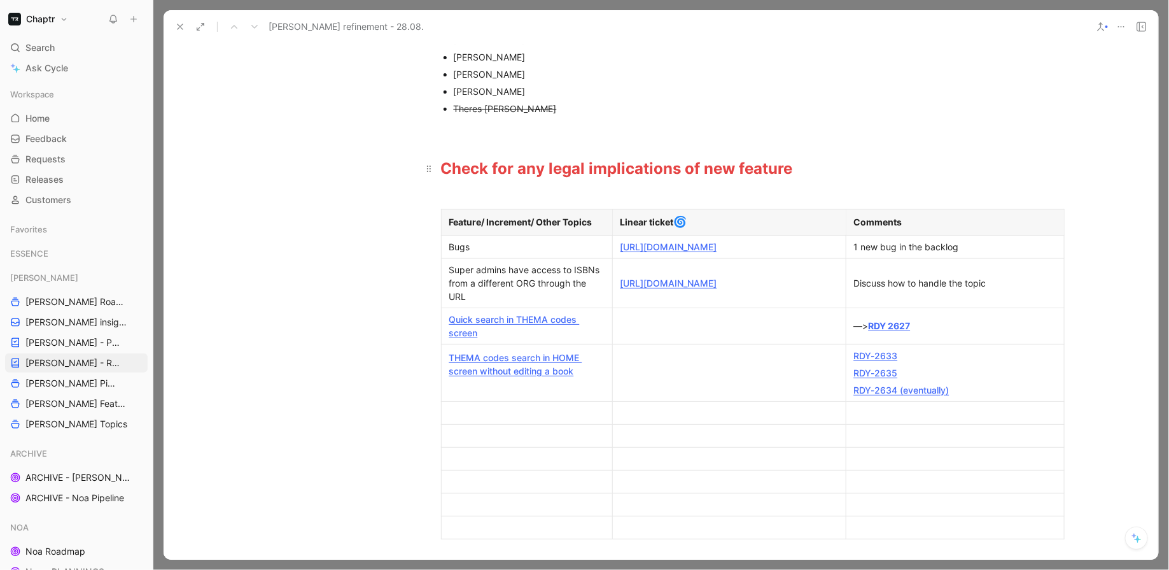
scroll to position [247, 0]
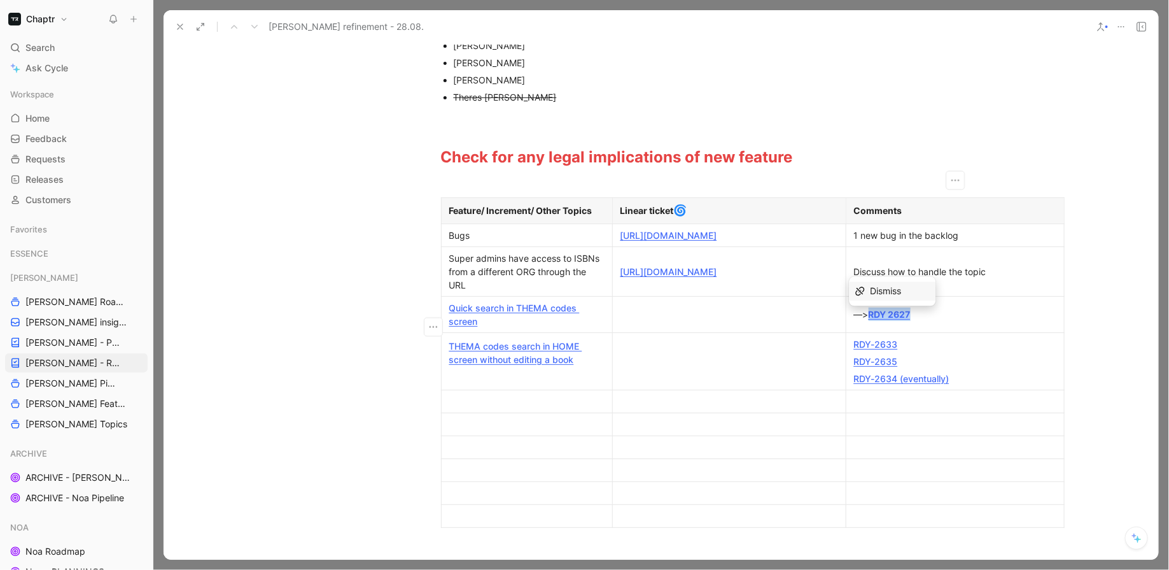
drag, startPoint x: 923, startPoint y: 328, endPoint x: 871, endPoint y: 323, distance: 52.4
click at [871, 321] on div "—> RDY 2627" at bounding box center [955, 313] width 202 height 13
click at [668, 321] on div at bounding box center [730, 313] width 218 height 13
click at [724, 319] on div "RDY 2627" at bounding box center [730, 313] width 218 height 13
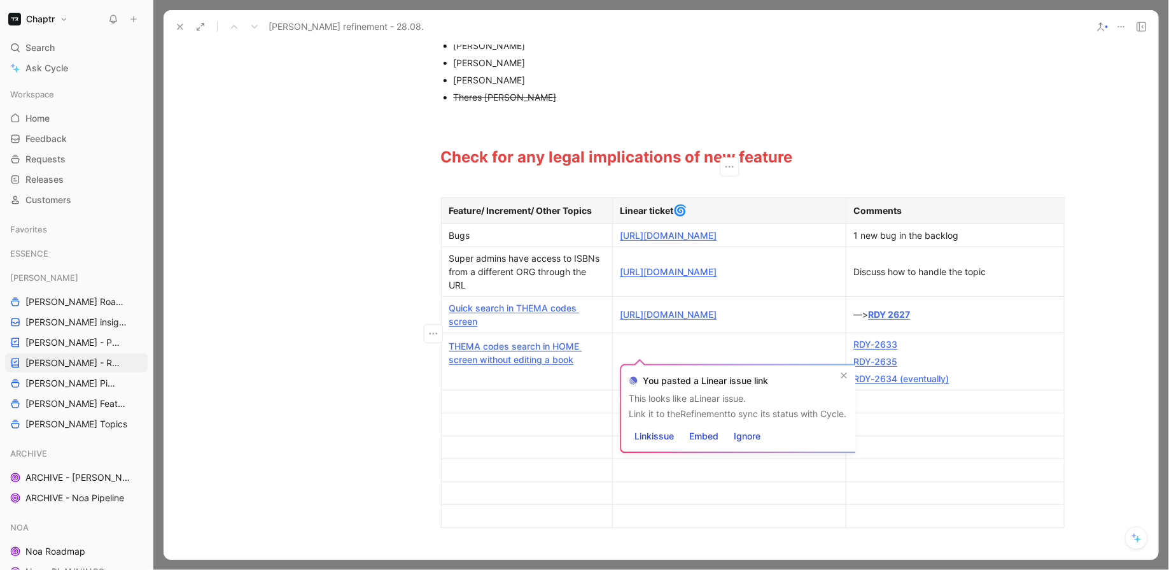
click at [927, 321] on div "—> RDY 2627" at bounding box center [955, 313] width 202 height 13
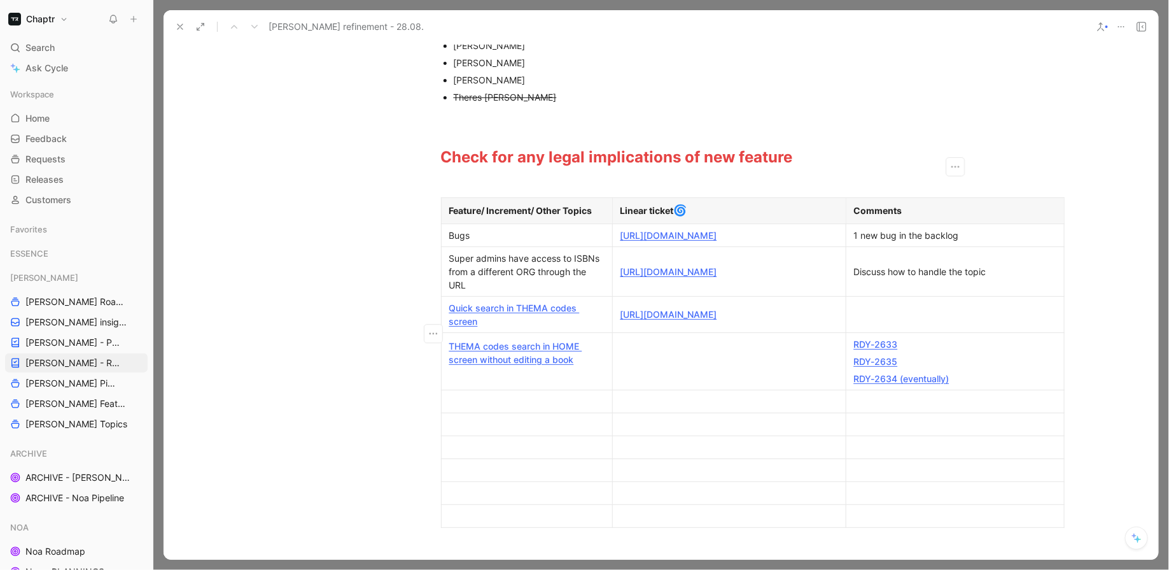
click at [498, 325] on link "Quick search in THEMA codes screen" at bounding box center [514, 314] width 130 height 24
click at [483, 328] on div "Quick search in THEMA codes screen" at bounding box center [526, 314] width 155 height 27
click at [497, 325] on link "Quick search in THEMA codes screen" at bounding box center [514, 314] width 130 height 24
click at [482, 330] on p "Quick search in THEMA codes screen" at bounding box center [526, 314] width 165 height 31
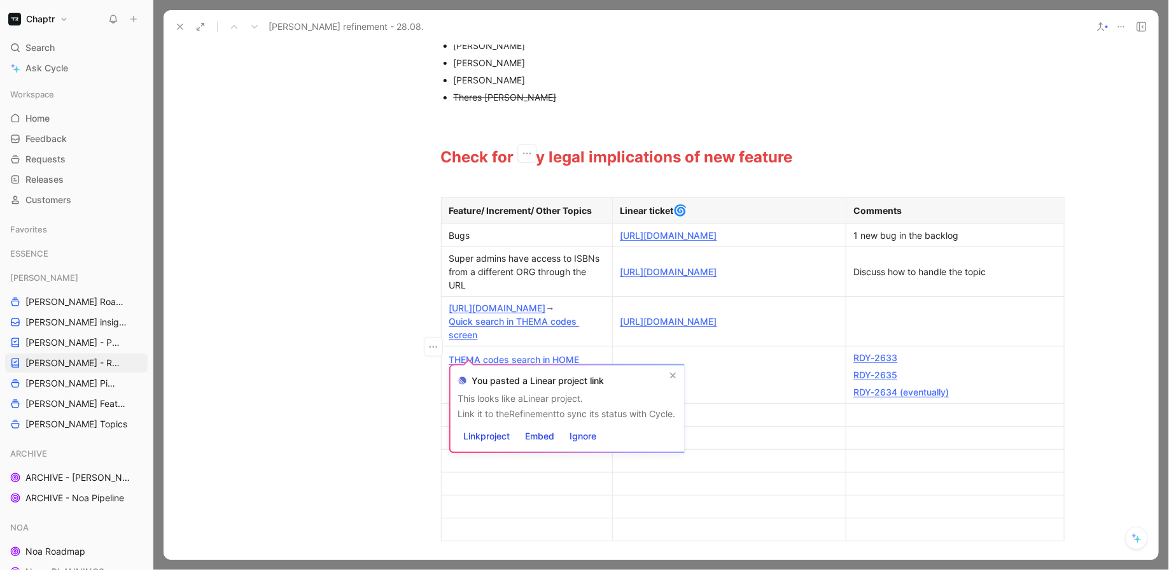
click at [545, 341] on div "https://linear.app/chaptr/project/thema-codes-search-v2-d5802fb8e5b4/issues → Q…" at bounding box center [526, 321] width 155 height 40
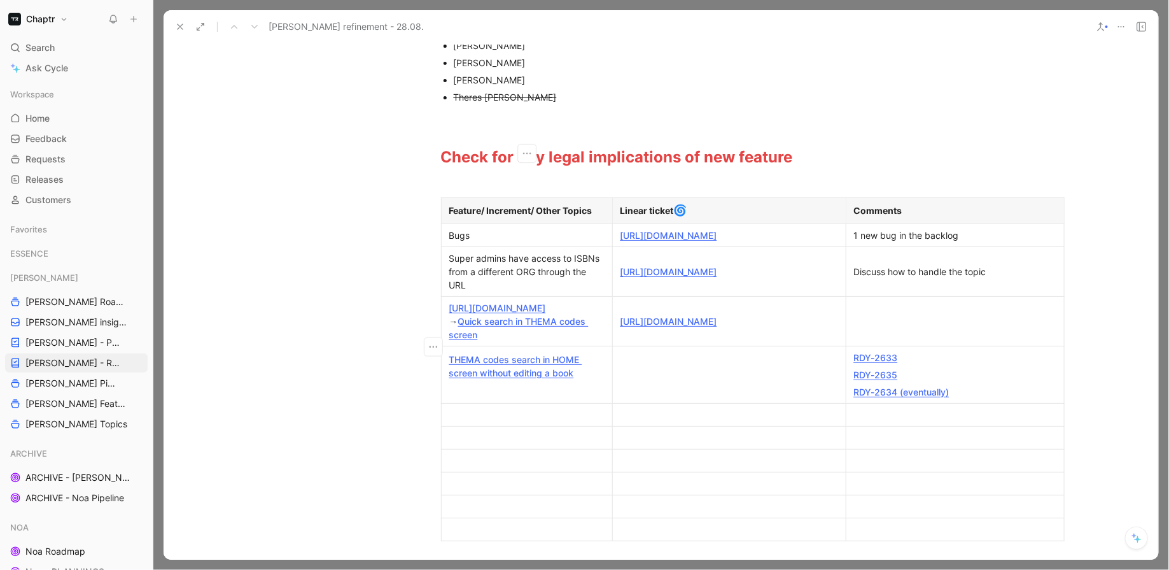
click at [449, 341] on div "https://linear.app/chaptr/project/thema-codes-search-v2-d5802fb8e5b4/issues → Q…" at bounding box center [526, 321] width 155 height 40
click at [570, 341] on div "https://linear.app/chaptr/project/thema-codes-search-v2-d5802fb8e5b4/issues → Q…" at bounding box center [526, 321] width 155 height 40
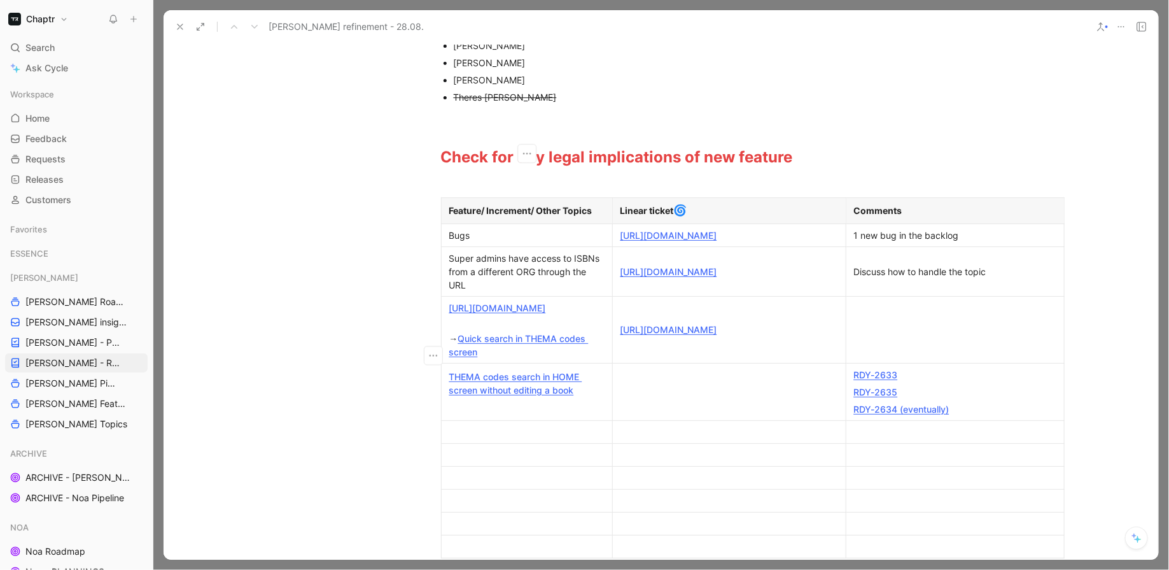
click at [548, 314] on div "https://linear.app/chaptr/project/thema-codes-search-v2-d5802fb8e5b4/issues" at bounding box center [526, 307] width 155 height 13
click at [522, 395] on link "THEMA codes search in HOME screen without editing a book" at bounding box center [515, 383] width 133 height 24
drag, startPoint x: 556, startPoint y: 347, endPoint x: 445, endPoint y: 318, distance: 114.6
click at [445, 316] on p "https://linear.app/chaptr/project/thema-codes-search-v2-d5802fb8e5b4/issues" at bounding box center [526, 307] width 165 height 17
click at [431, 356] on icon "button" at bounding box center [433, 355] width 13 height 13
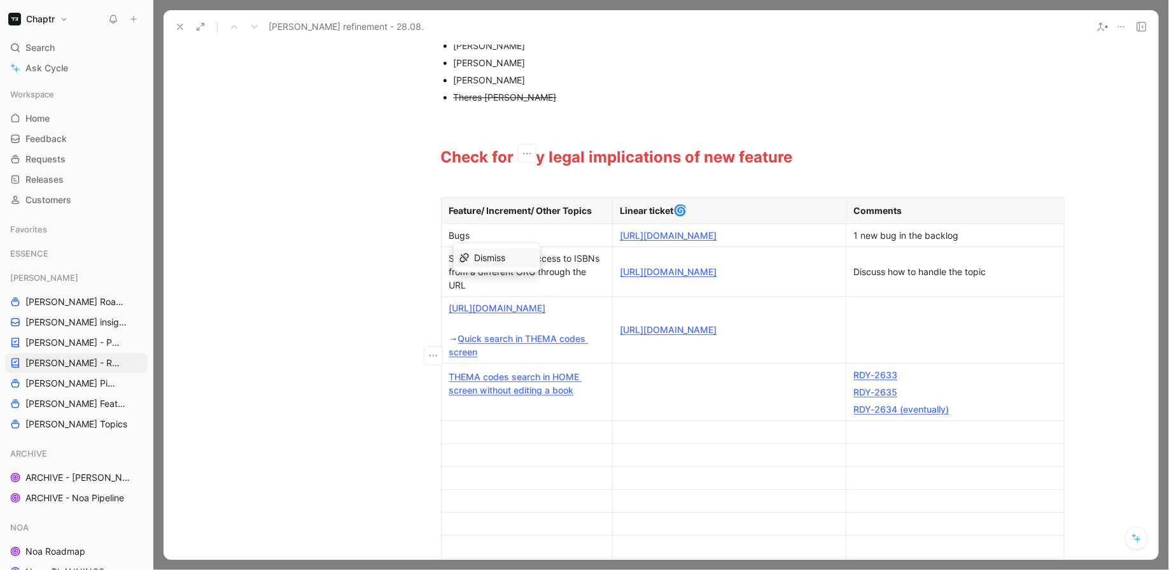
drag, startPoint x: 553, startPoint y: 344, endPoint x: 449, endPoint y: 318, distance: 107.4
click at [449, 314] on div "https://linear.app/chaptr/project/thema-codes-search-v2-d5802fb8e5b4/issues" at bounding box center [526, 307] width 155 height 13
click at [556, 314] on div "https://linear.app/chaptr/project/thema-codes-search-v2-d5802fb8e5b4/issues" at bounding box center [526, 307] width 155 height 13
drag, startPoint x: 557, startPoint y: 346, endPoint x: 447, endPoint y: 324, distance: 111.7
click at [447, 316] on p "https://linear.app/chaptr/project/thema-codes-search-v2-d5802fb8e5b4/issues" at bounding box center [526, 307] width 165 height 17
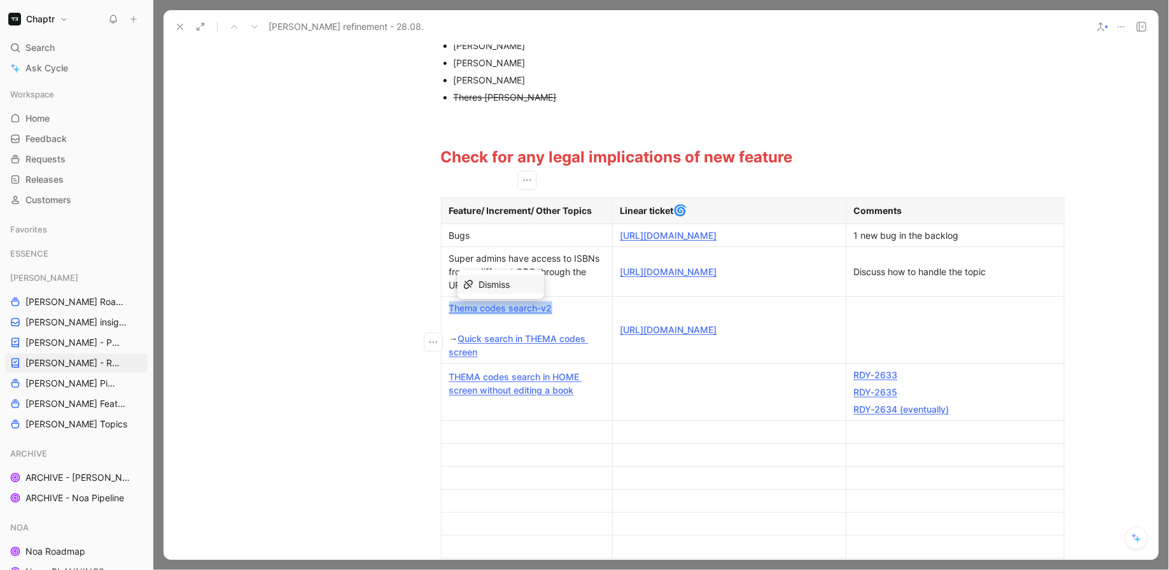
drag, startPoint x: 575, startPoint y: 323, endPoint x: 447, endPoint y: 320, distance: 128.0
click at [447, 316] on p "Thema codes search-v2" at bounding box center [526, 307] width 165 height 17
copy link "Thema codes search-v2"
click at [446, 389] on p "THEMA codes search in HOME screen without editing a book" at bounding box center [526, 383] width 165 height 31
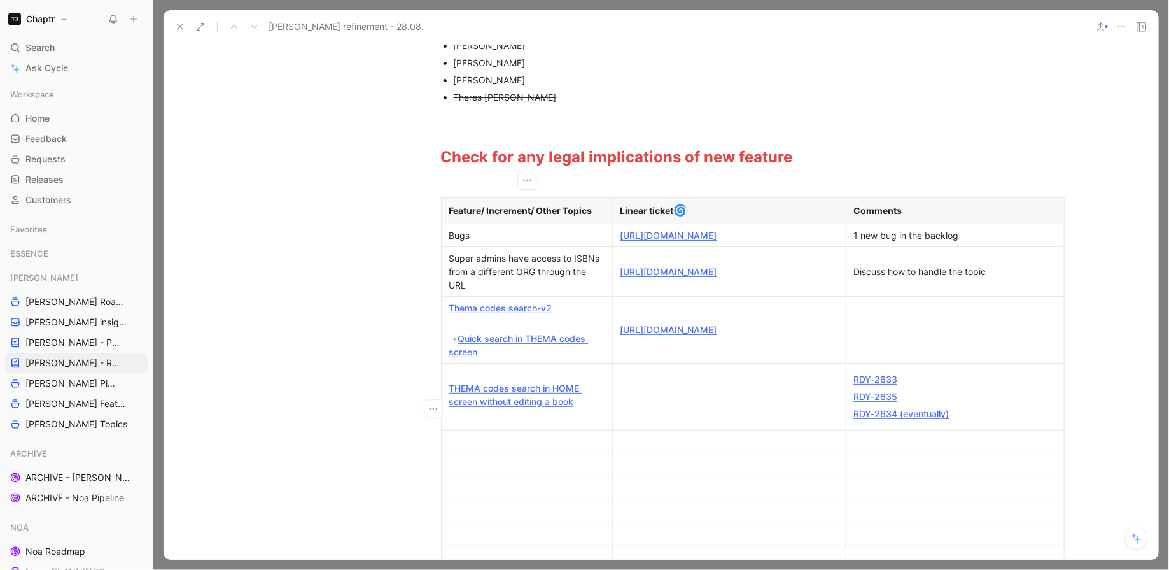
click at [464, 385] on div "THEMA codes search in HOME screen without editing a book" at bounding box center [526, 388] width 155 height 40
click at [446, 397] on p "Thema codes search-v2 THEMA codes search in HOME screen without editing a book" at bounding box center [526, 388] width 165 height 44
click at [680, 400] on div at bounding box center [730, 396] width 218 height 13
click at [568, 384] on div "Thema codes search-v2 → THEMA codes search in HOME screen without editing a book" at bounding box center [526, 388] width 155 height 40
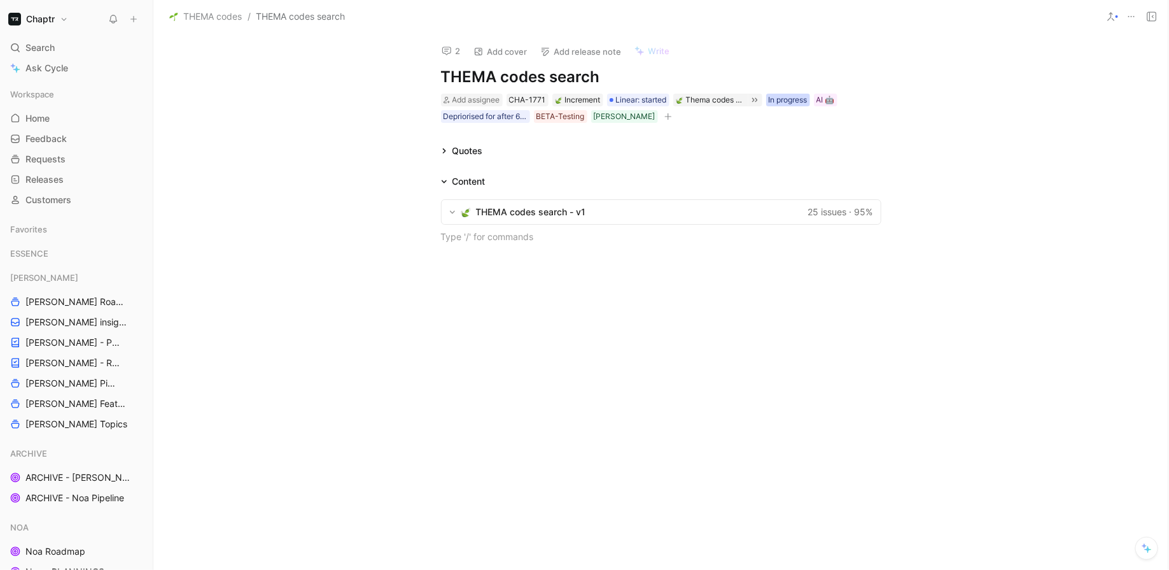
click at [787, 97] on div "In progress" at bounding box center [788, 100] width 39 height 13
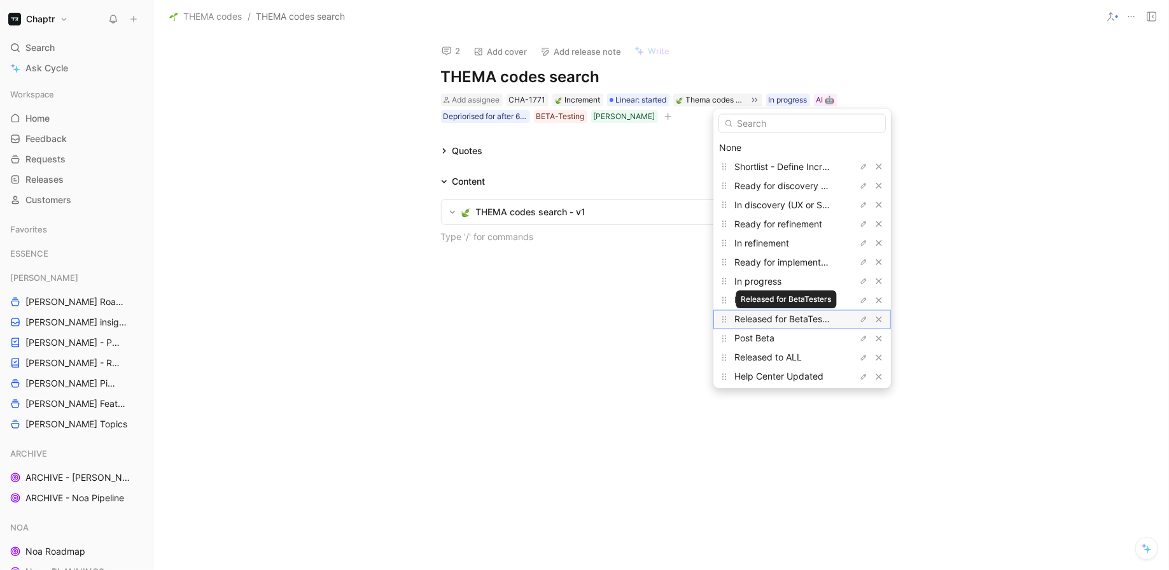
click at [764, 315] on span "Released for BetaTesters" at bounding box center [787, 319] width 104 height 11
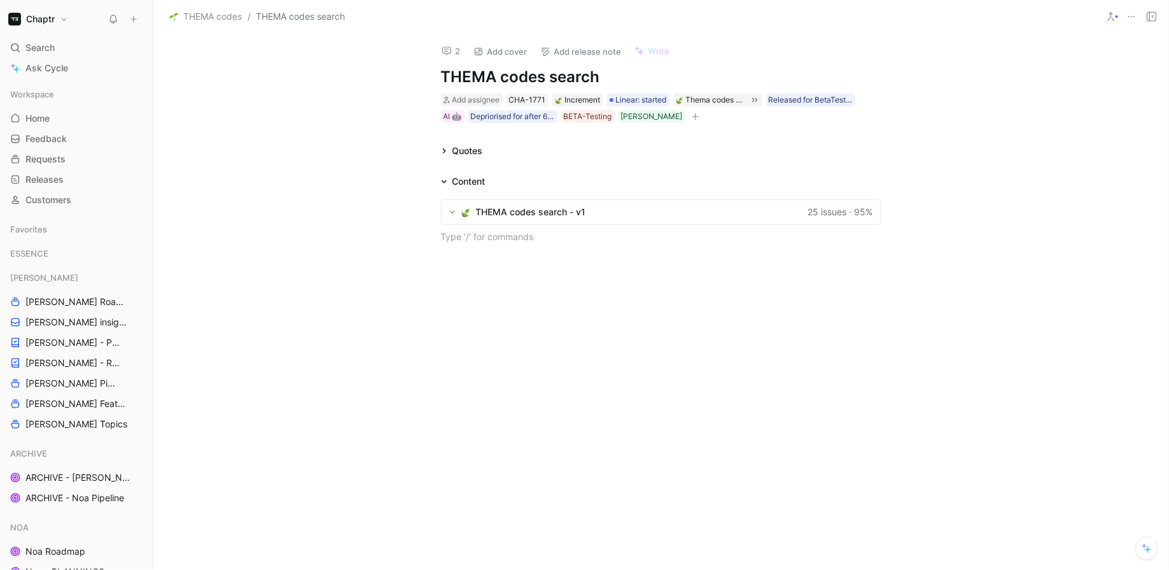
click at [630, 72] on h1 "THEMA codes search" at bounding box center [661, 77] width 440 height 20
click at [600, 76] on h1 "THEMA codes search- v1" at bounding box center [661, 77] width 440 height 20
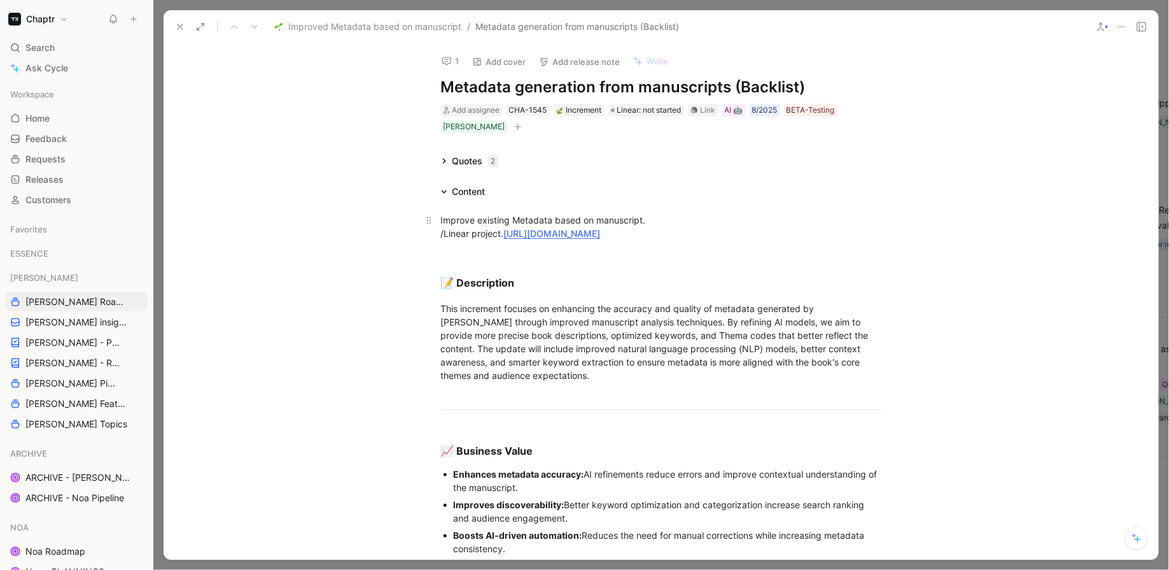
click at [601, 236] on link "[URL][DOMAIN_NAME]" at bounding box center [552, 233] width 97 height 11
click at [512, 129] on button "button" at bounding box center [518, 126] width 13 height 13
click at [356, 230] on div "Status" at bounding box center [372, 234] width 151 height 15
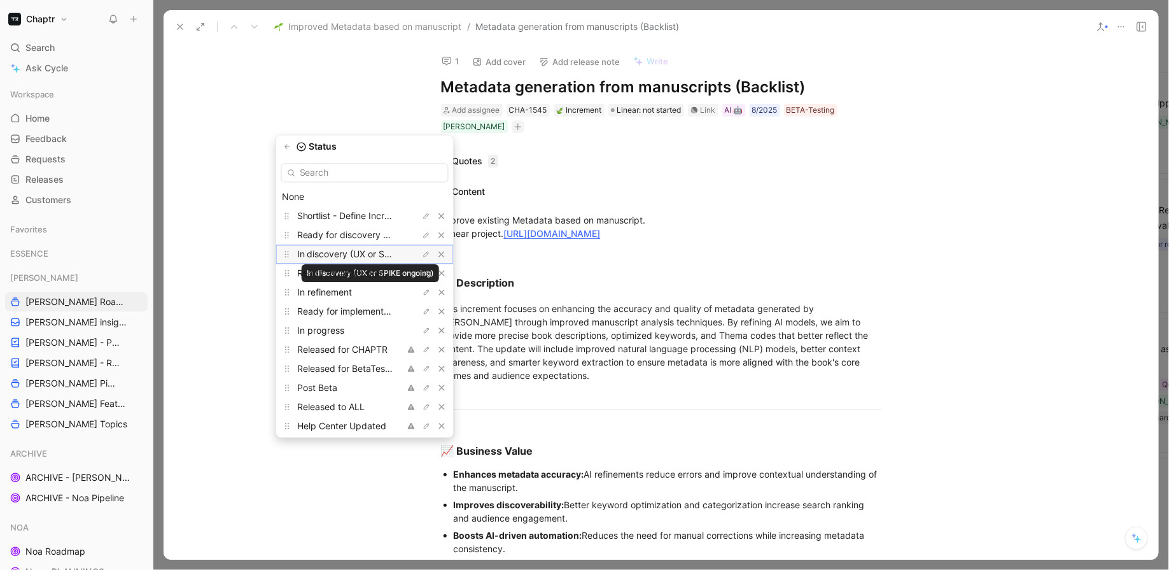
click at [374, 251] on span "In discovery (UX or SPIKE ongoing)" at bounding box center [370, 254] width 146 height 11
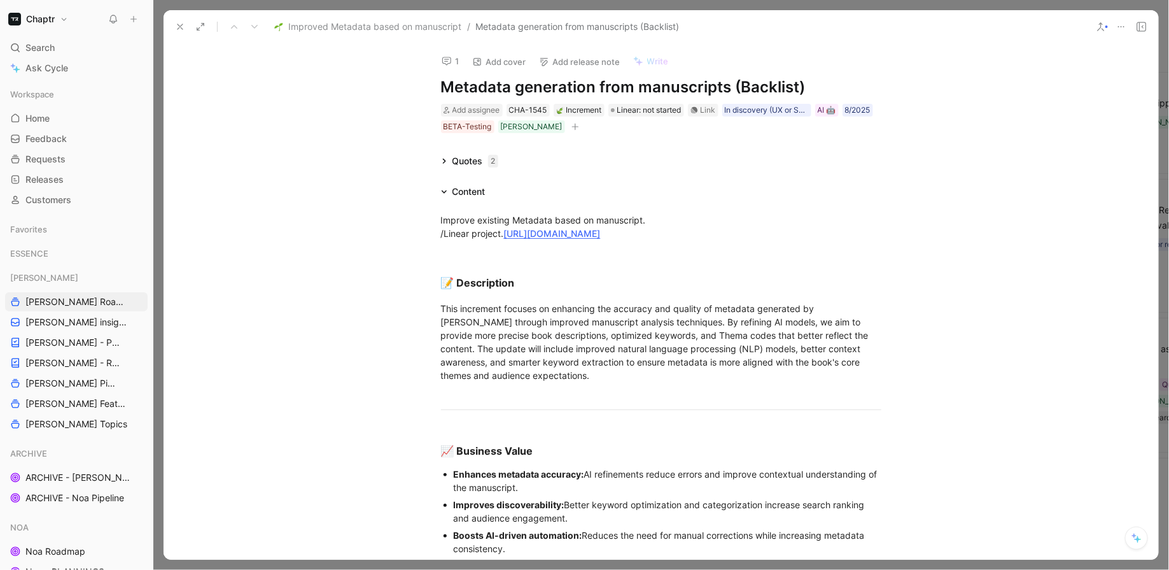
click at [180, 27] on use at bounding box center [180, 26] width 5 height 5
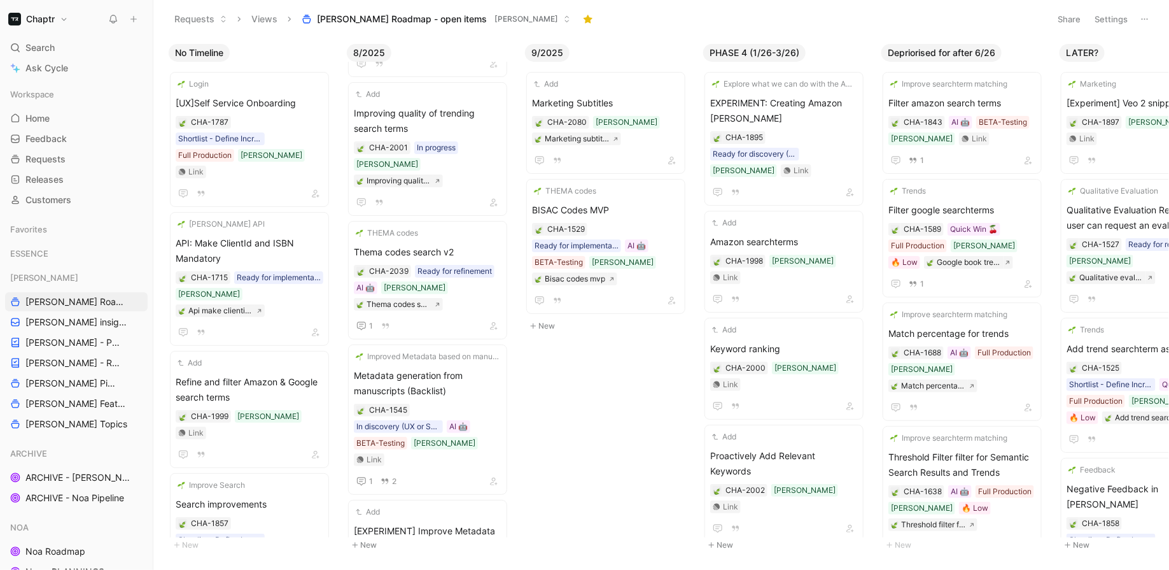
scroll to position [551, 0]
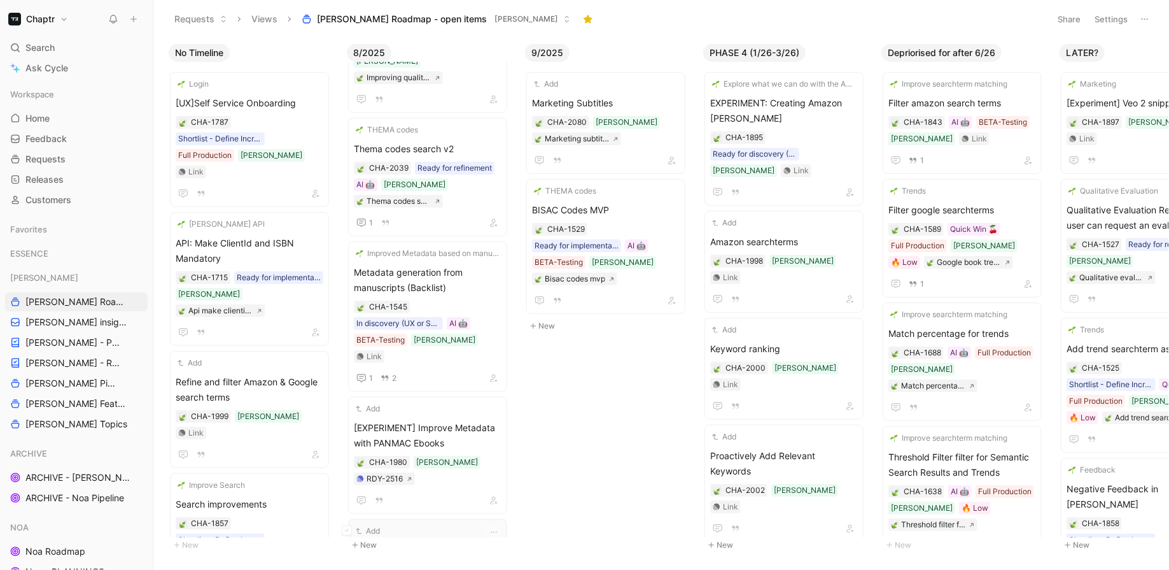
click at [432, 524] on div "Add Add Books to Project from Books Tab CHA-2059 [PERSON_NAME] Link" at bounding box center [428, 577] width 148 height 106
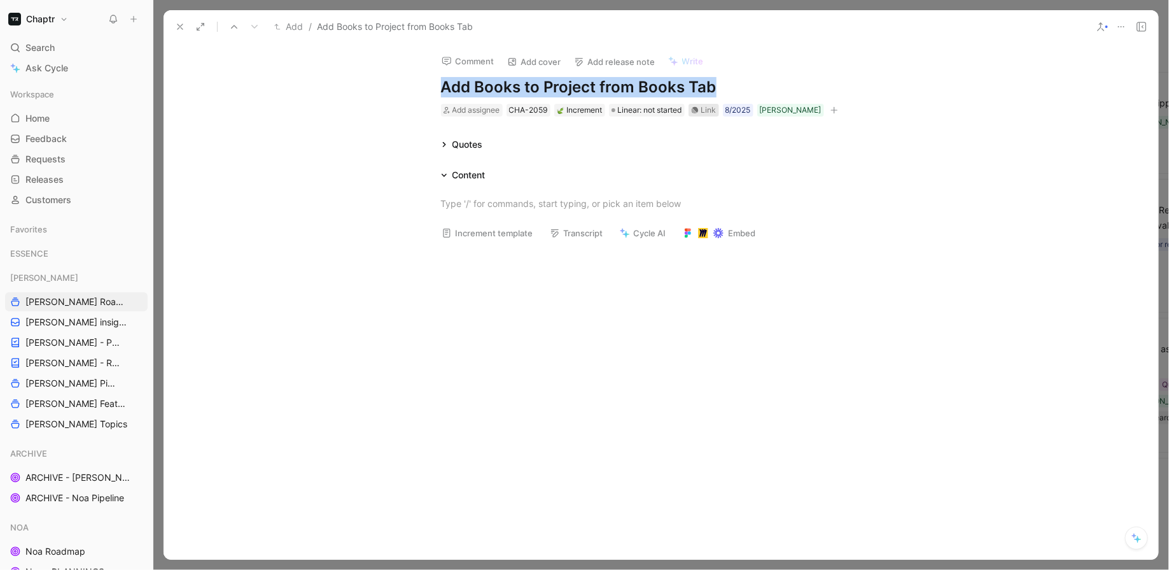
drag, startPoint x: 440, startPoint y: 89, endPoint x: 710, endPoint y: 110, distance: 270.1
click at [710, 110] on div "Comment Add cover Add release note Write Add Books to Project from Books Tab Ad…" at bounding box center [661, 80] width 489 height 74
copy h1 "Add Books to Project from Books Tab"
